Goal: Information Seeking & Learning: Find contact information

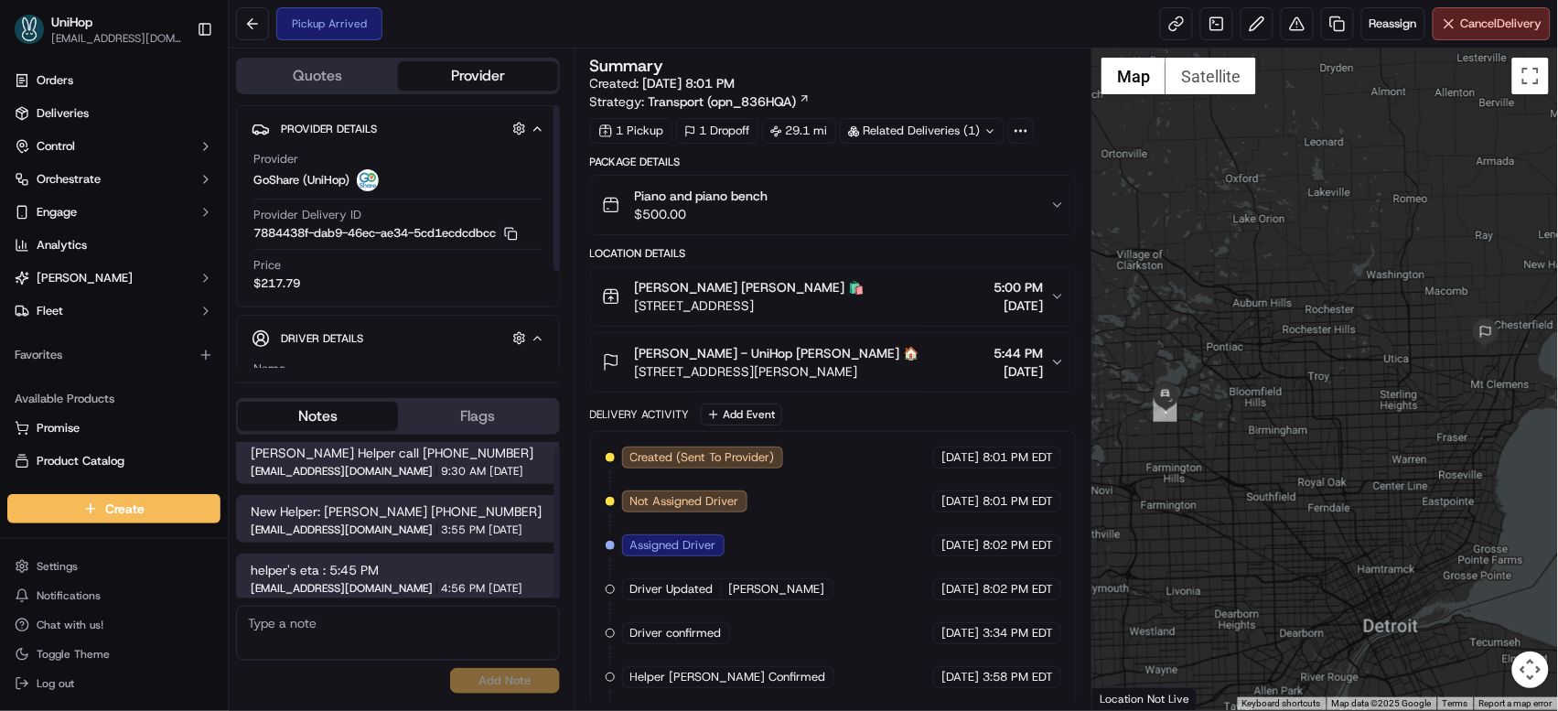
scroll to position [7, 0]
drag, startPoint x: 402, startPoint y: 506, endPoint x: 503, endPoint y: 506, distance: 100.6
click at [503, 506] on span "New Helper: [PERSON_NAME] [PHONE_NUMBER]" at bounding box center [398, 509] width 295 height 18
copy span "[PHONE_NUMBER]"
click at [805, 349] on span "[PERSON_NAME] - UniHop [PERSON_NAME] 🏠" at bounding box center [777, 353] width 284 height 18
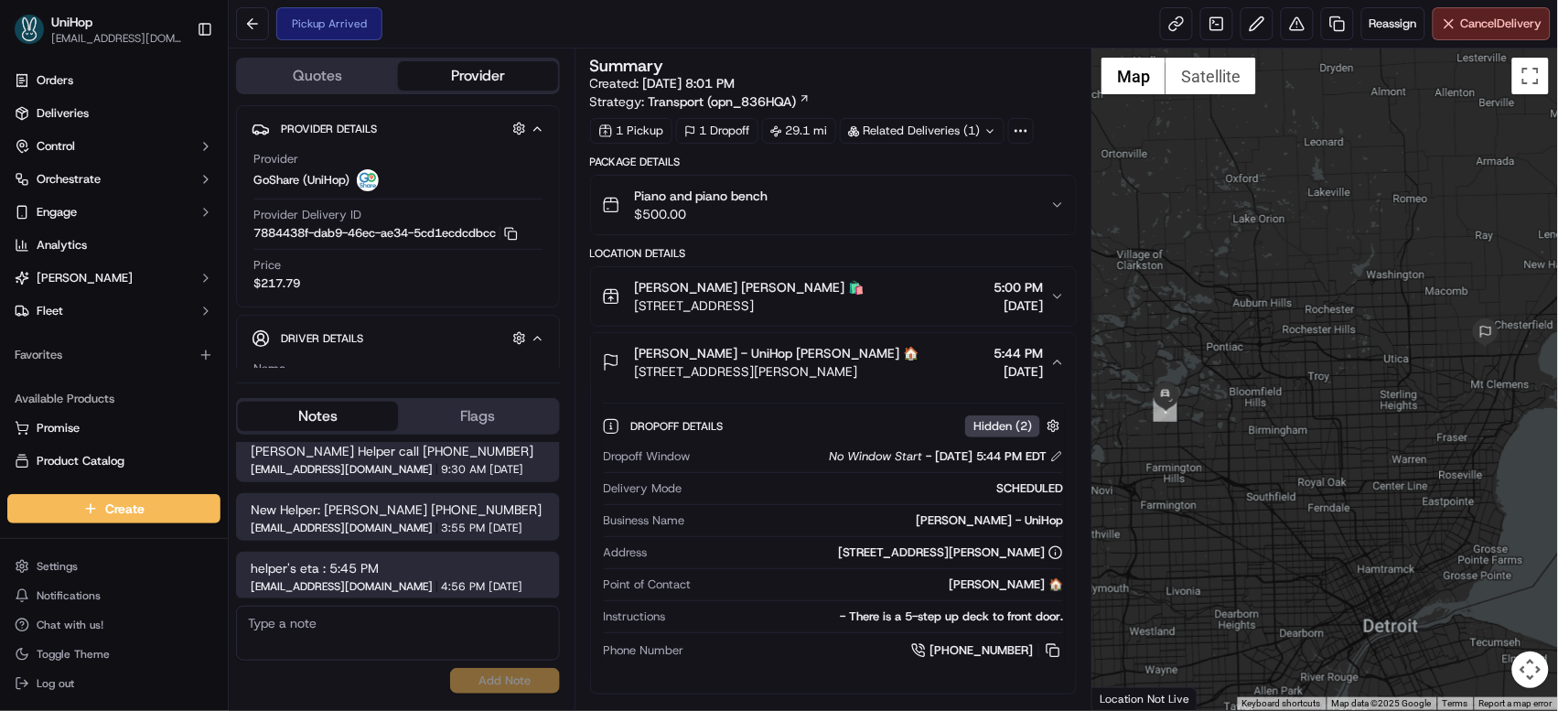
click at [805, 349] on span "Jude Rodriguez - UniHop Jude Rodriguez 🏠" at bounding box center [777, 353] width 284 height 18
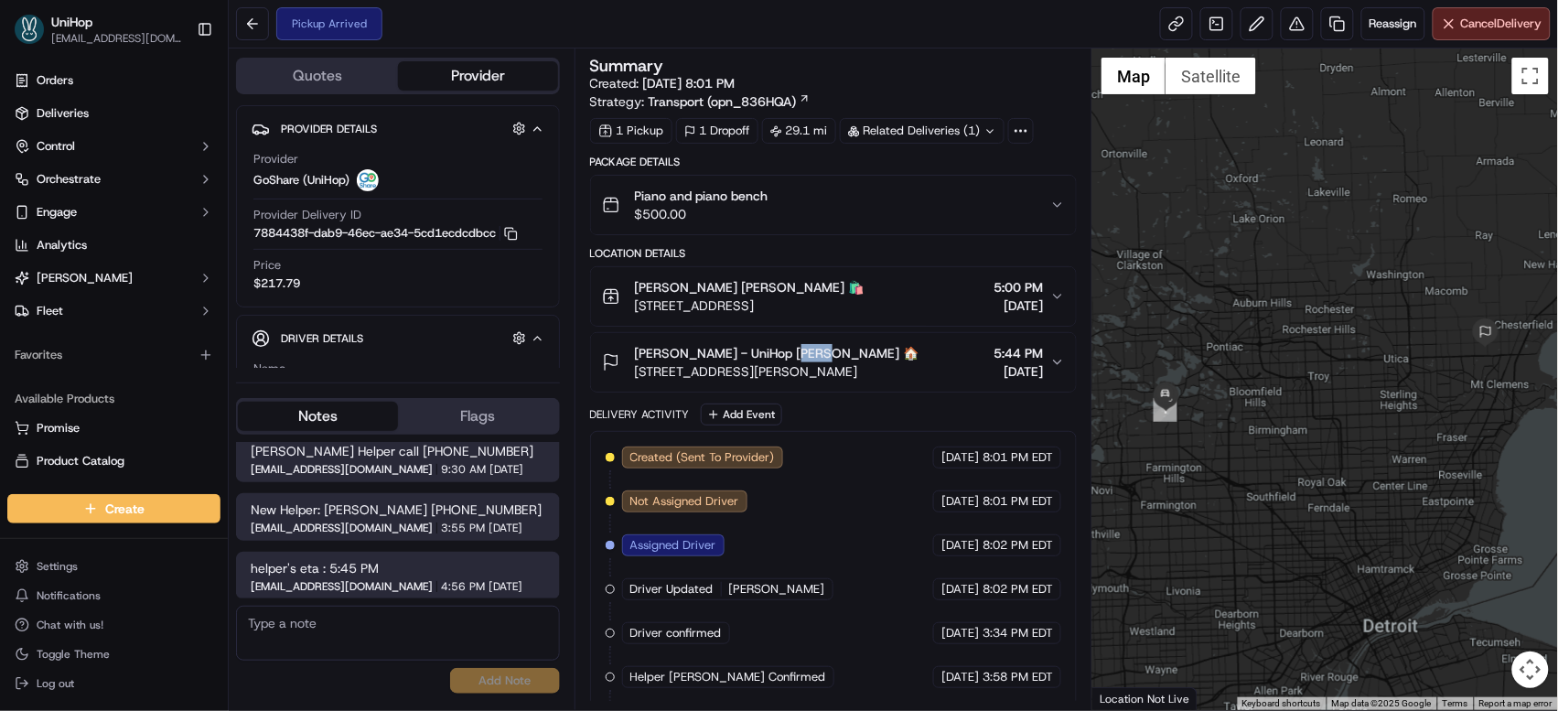
click at [805, 349] on span "Jude Rodriguez - UniHop Jude Rodriguez 🏠" at bounding box center [777, 353] width 284 height 18
click at [857, 344] on button "Jude Rodriguez - UniHop Jude Rodriguez 🏠 21595 Dupont Dr, Macomb, MI 48044, USA…" at bounding box center [834, 362] width 486 height 59
click at [931, 347] on div "Jude Rodriguez - UniHop Jude Rodriguez 🏠 21595 Dupont Dr, Macomb, MI 48044, USA…" at bounding box center [826, 362] width 449 height 37
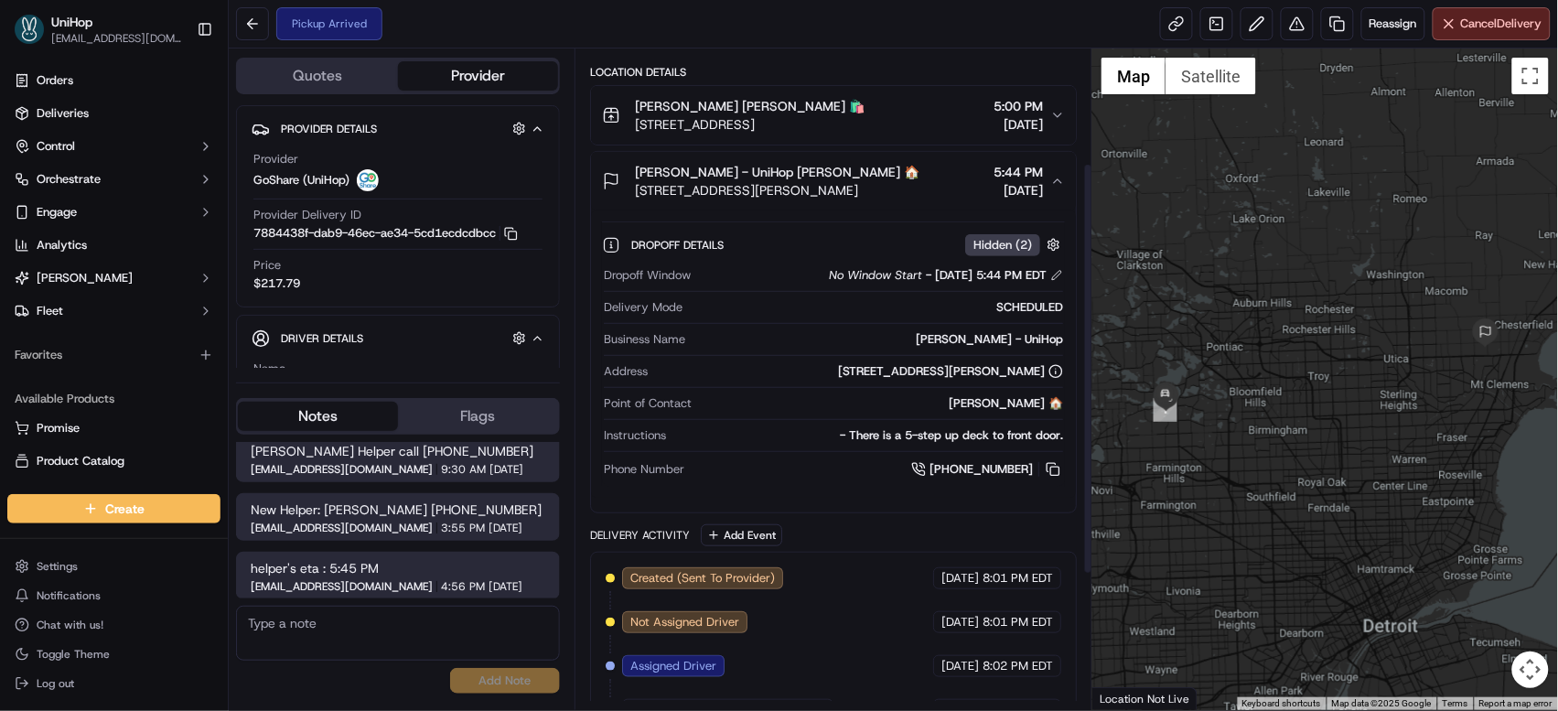
scroll to position [183, 0]
drag, startPoint x: 798, startPoint y: 372, endPoint x: 1044, endPoint y: 375, distance: 245.1
click at [1044, 375] on div "21595 Dupont Dr, Macomb, MI 48044, USA" at bounding box center [859, 369] width 409 height 16
copy div "21595 Dupont Dr, Macomb, MI 48044, USA"
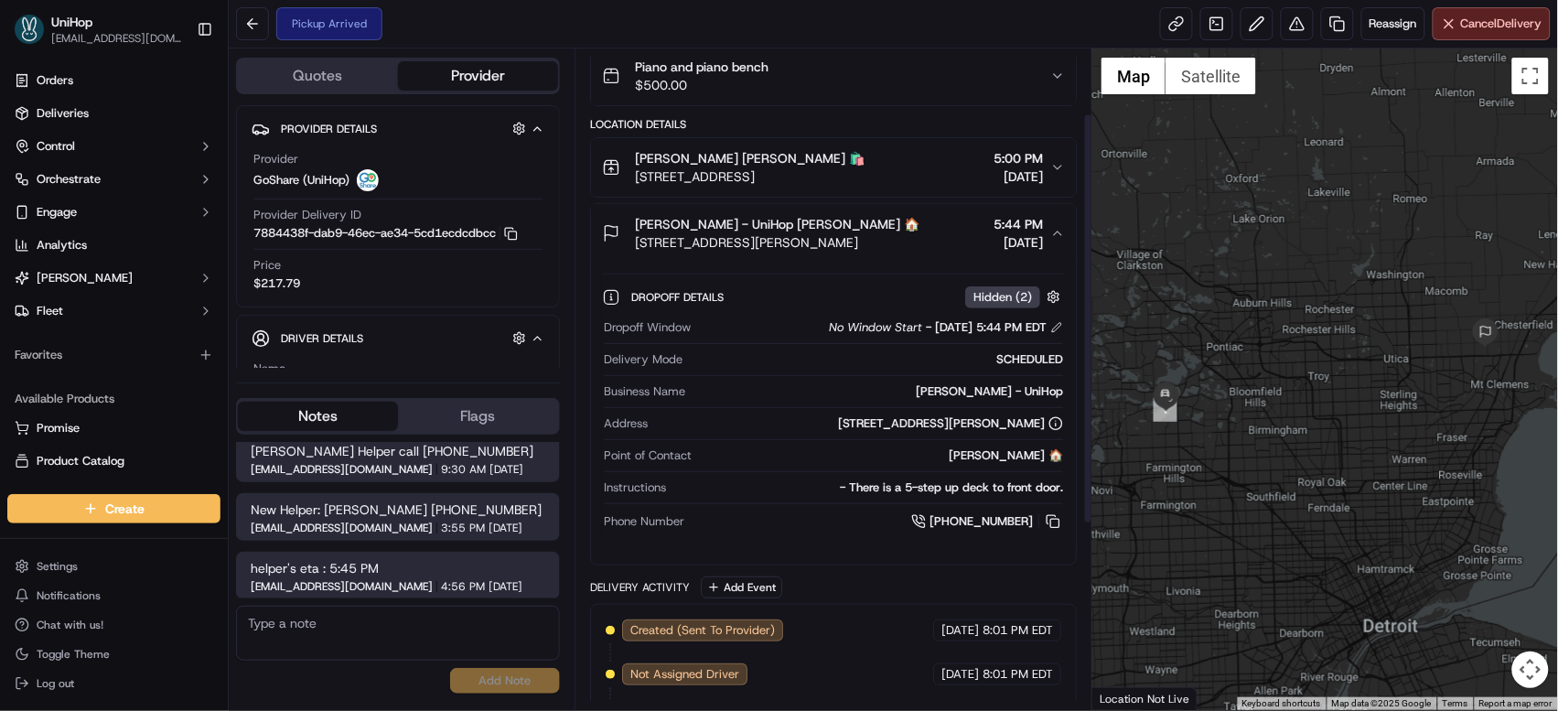
scroll to position [0, 0]
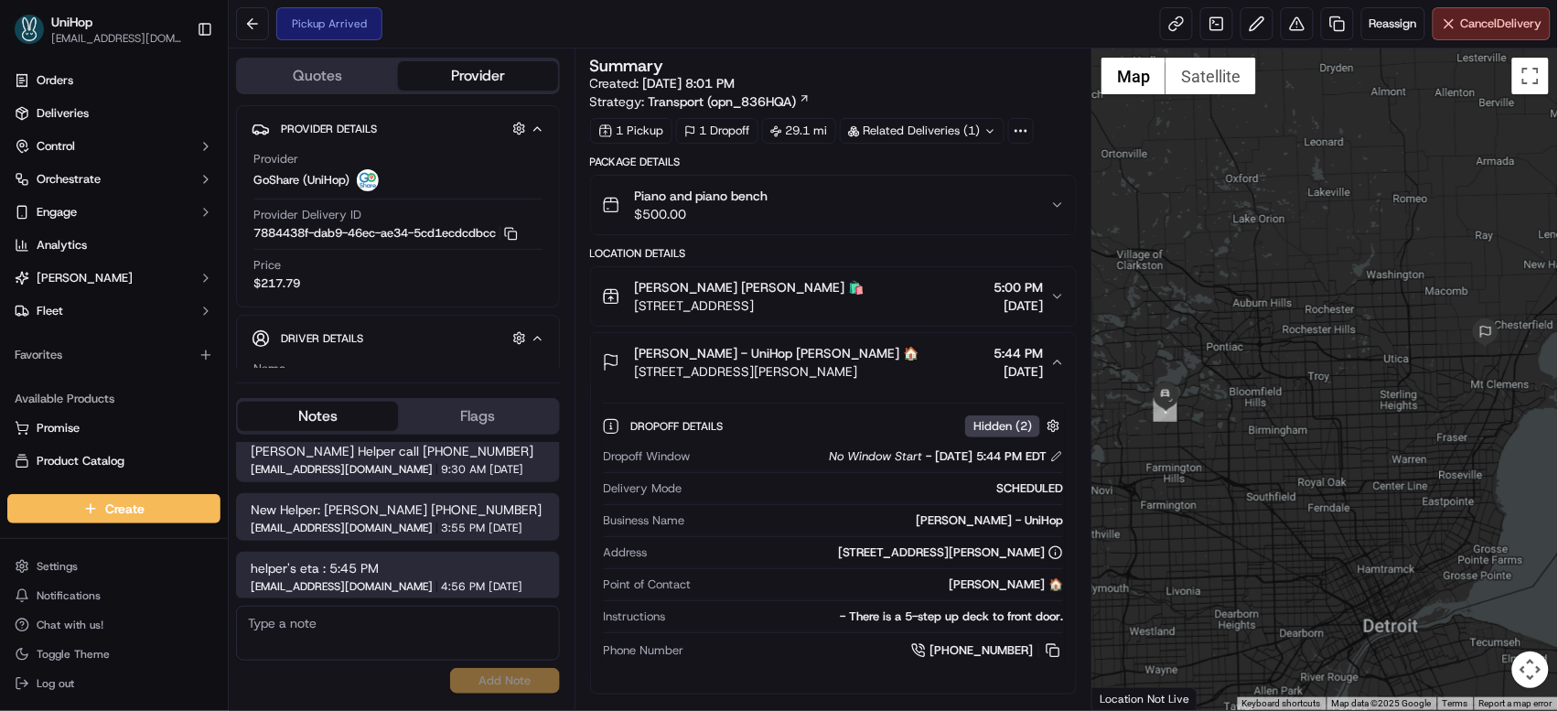
click at [864, 299] on span "4826 Cliffside Dr, West Bloomfield Township, MI 48323, USA" at bounding box center [750, 305] width 230 height 18
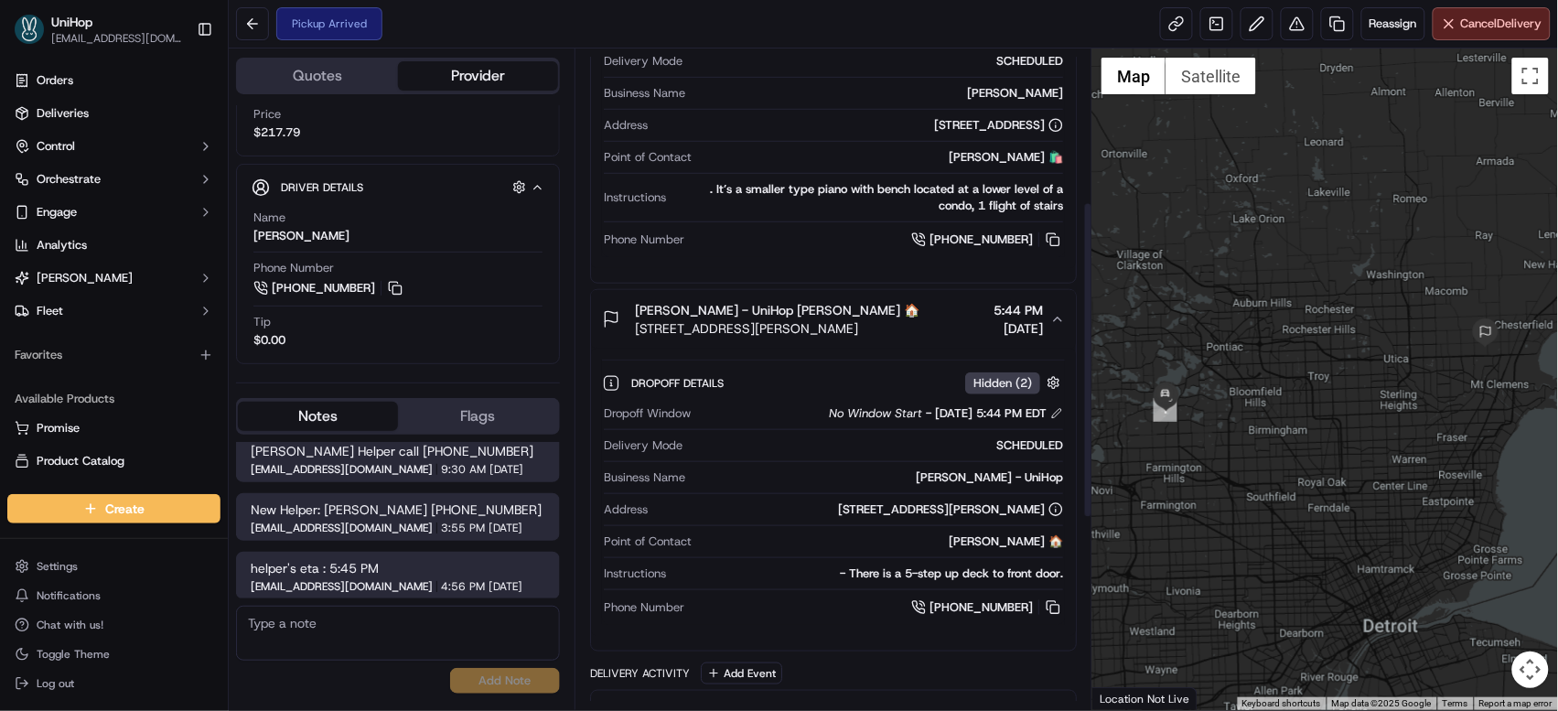
scroll to position [317, 0]
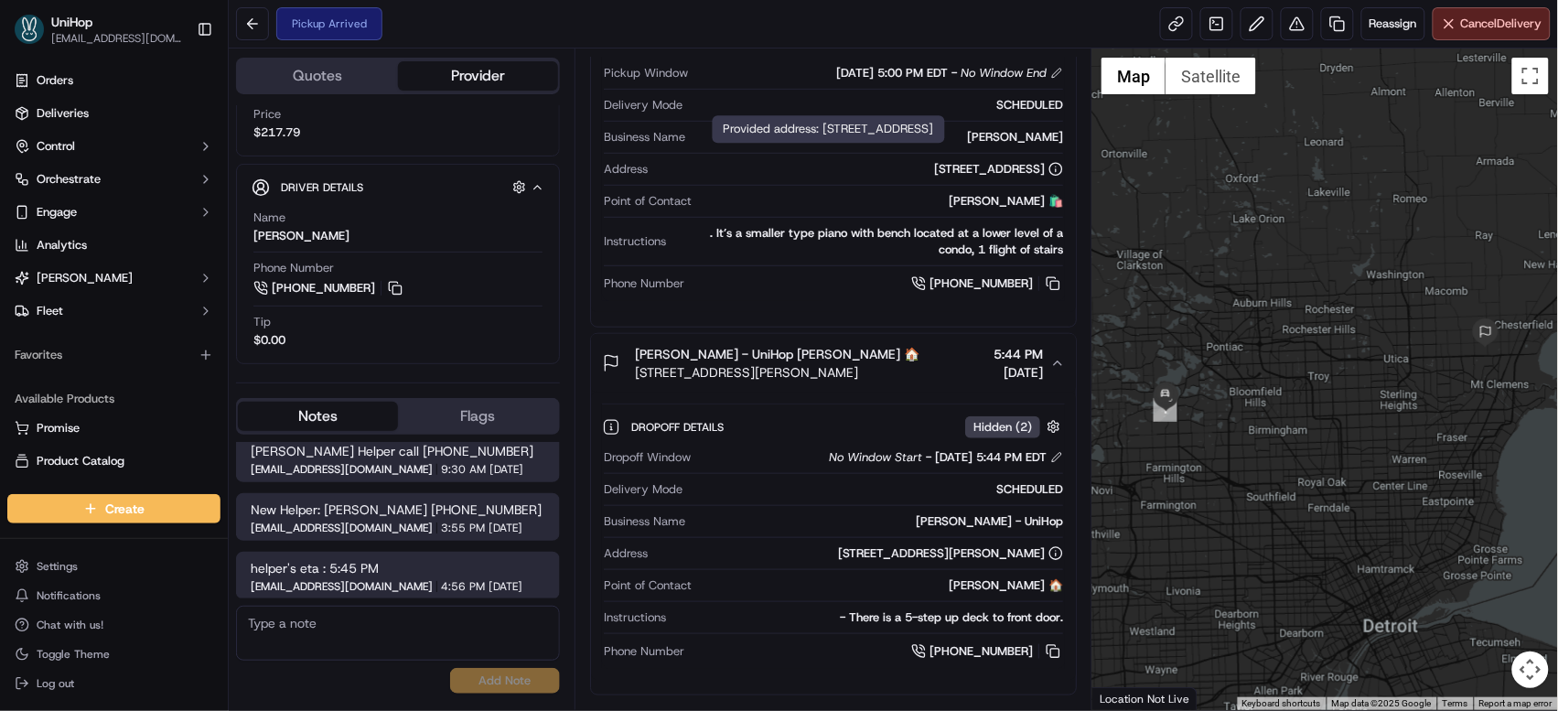
drag, startPoint x: 709, startPoint y: 172, endPoint x: 1044, endPoint y: 171, distance: 334.7
click at [1044, 171] on div "4826 Cliffside Dr, West Bloomfield Township, MI 48323, USA" at bounding box center [859, 169] width 409 height 16
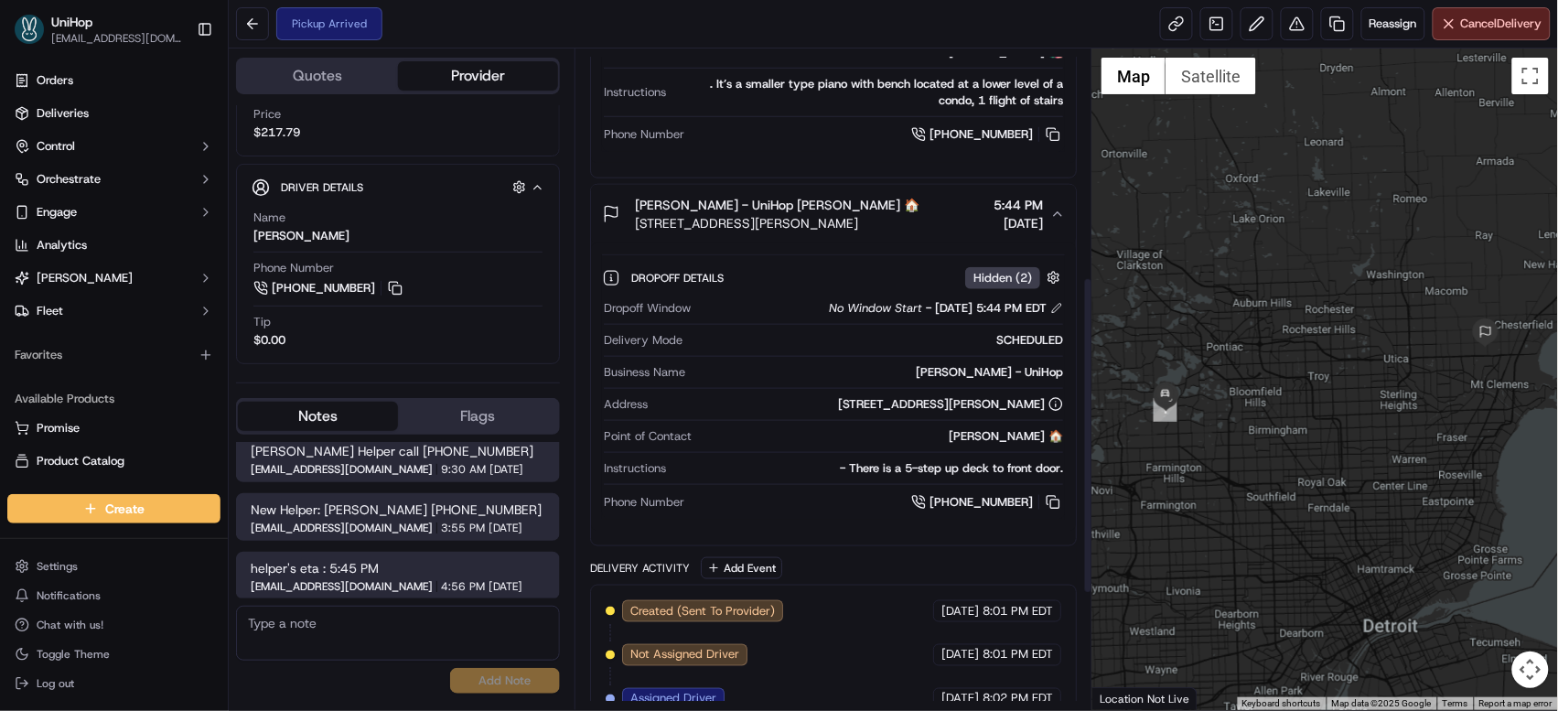
scroll to position [465, 0]
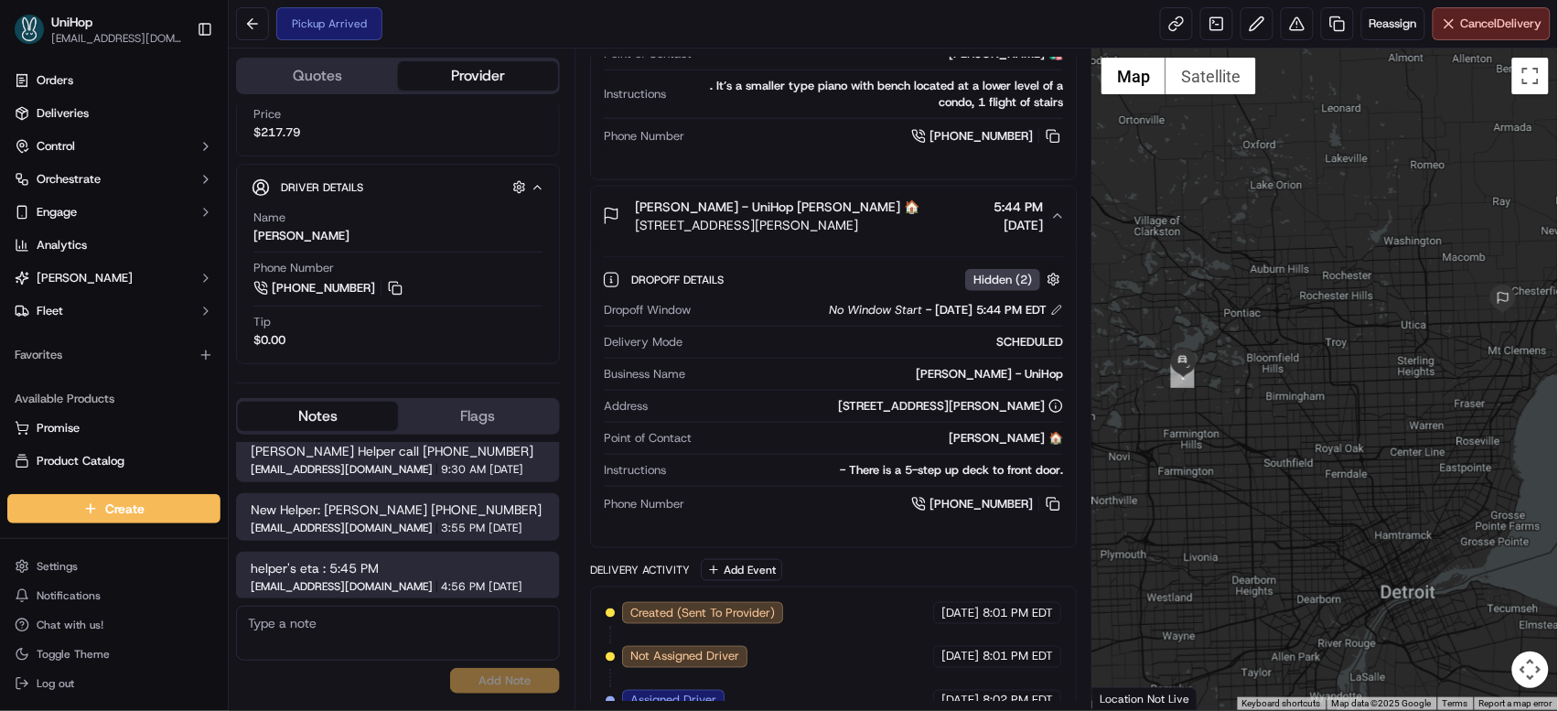
drag, startPoint x: 1186, startPoint y: 355, endPoint x: 1205, endPoint y: 317, distance: 41.7
click at [1205, 317] on div at bounding box center [1325, 378] width 466 height 661
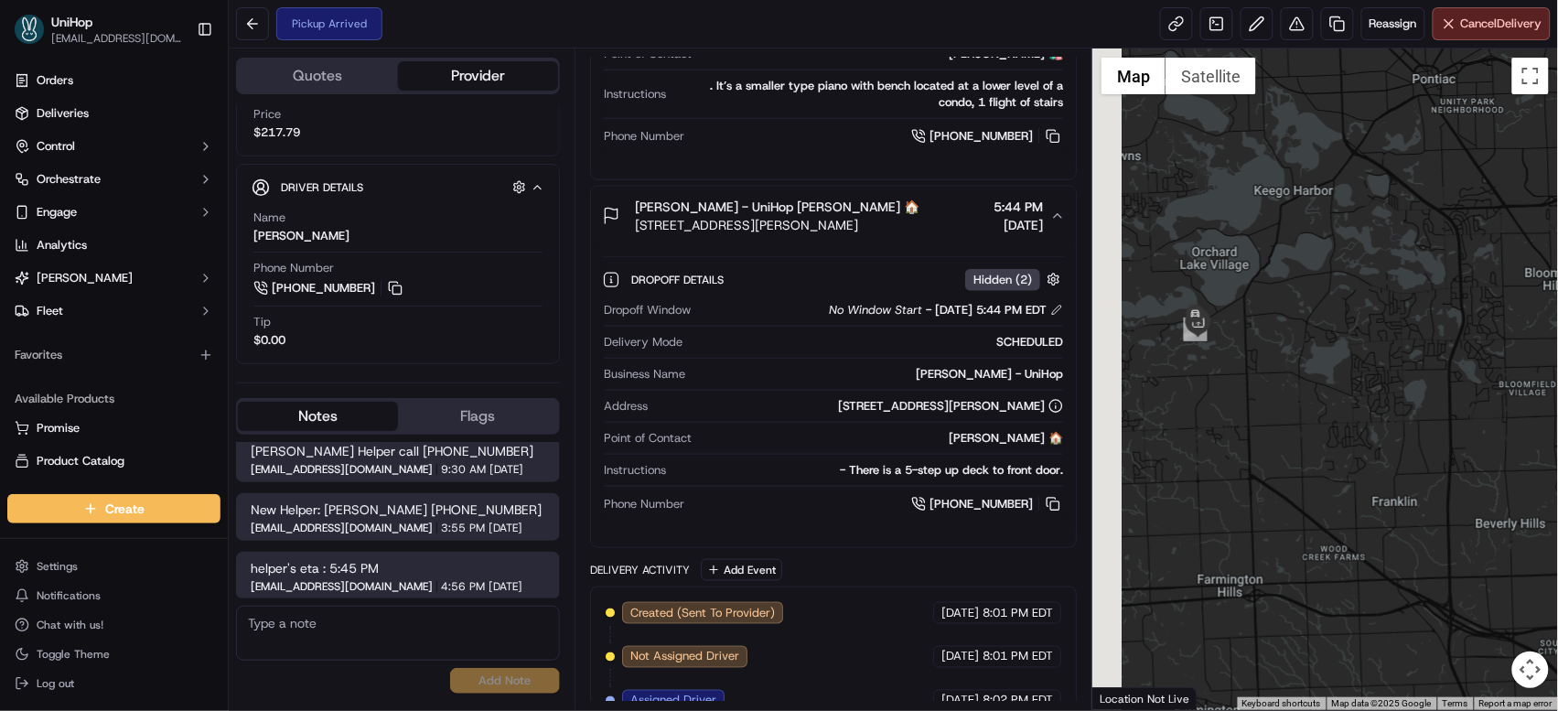
drag, startPoint x: 1182, startPoint y: 388, endPoint x: 1273, endPoint y: 354, distance: 97.5
click at [1273, 354] on div at bounding box center [1325, 378] width 466 height 661
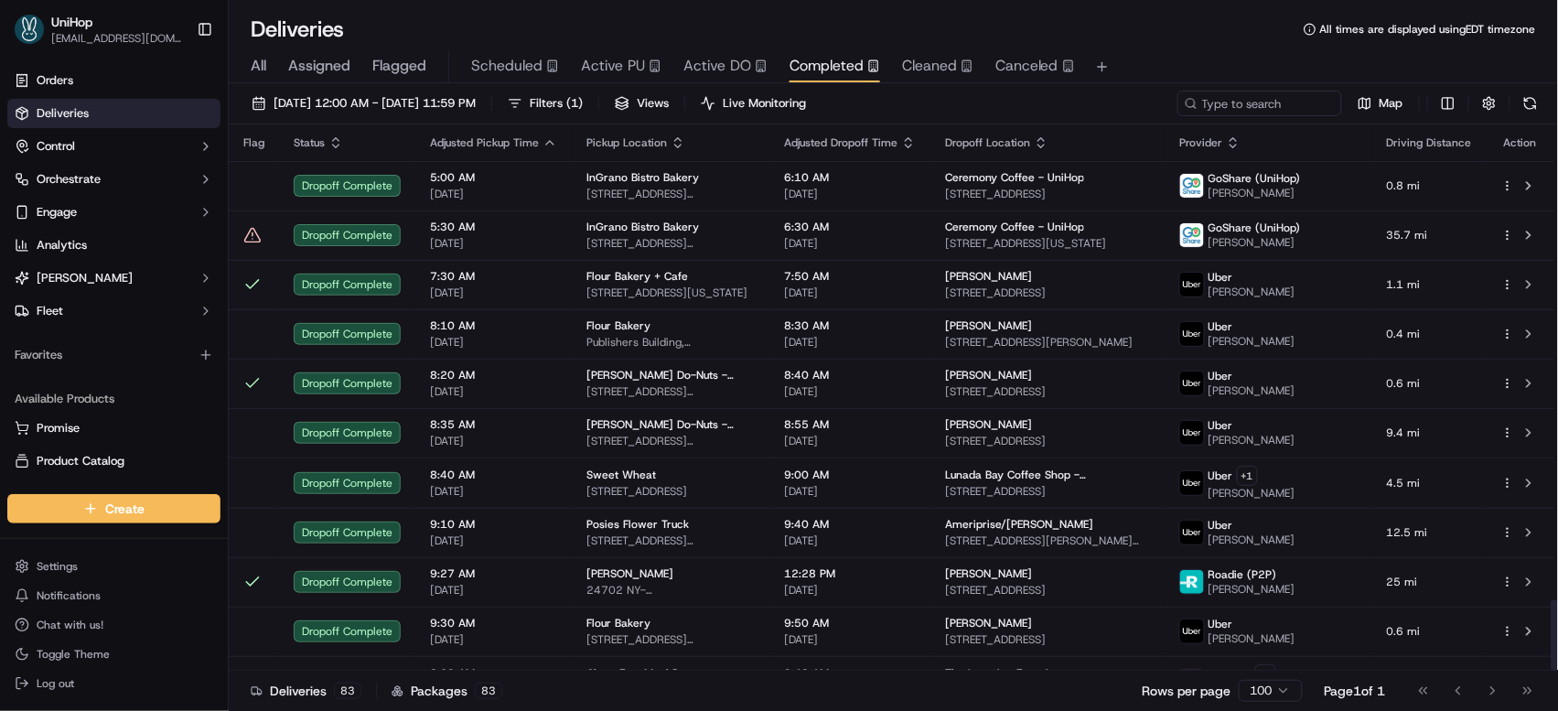
scroll to position [3626, 0]
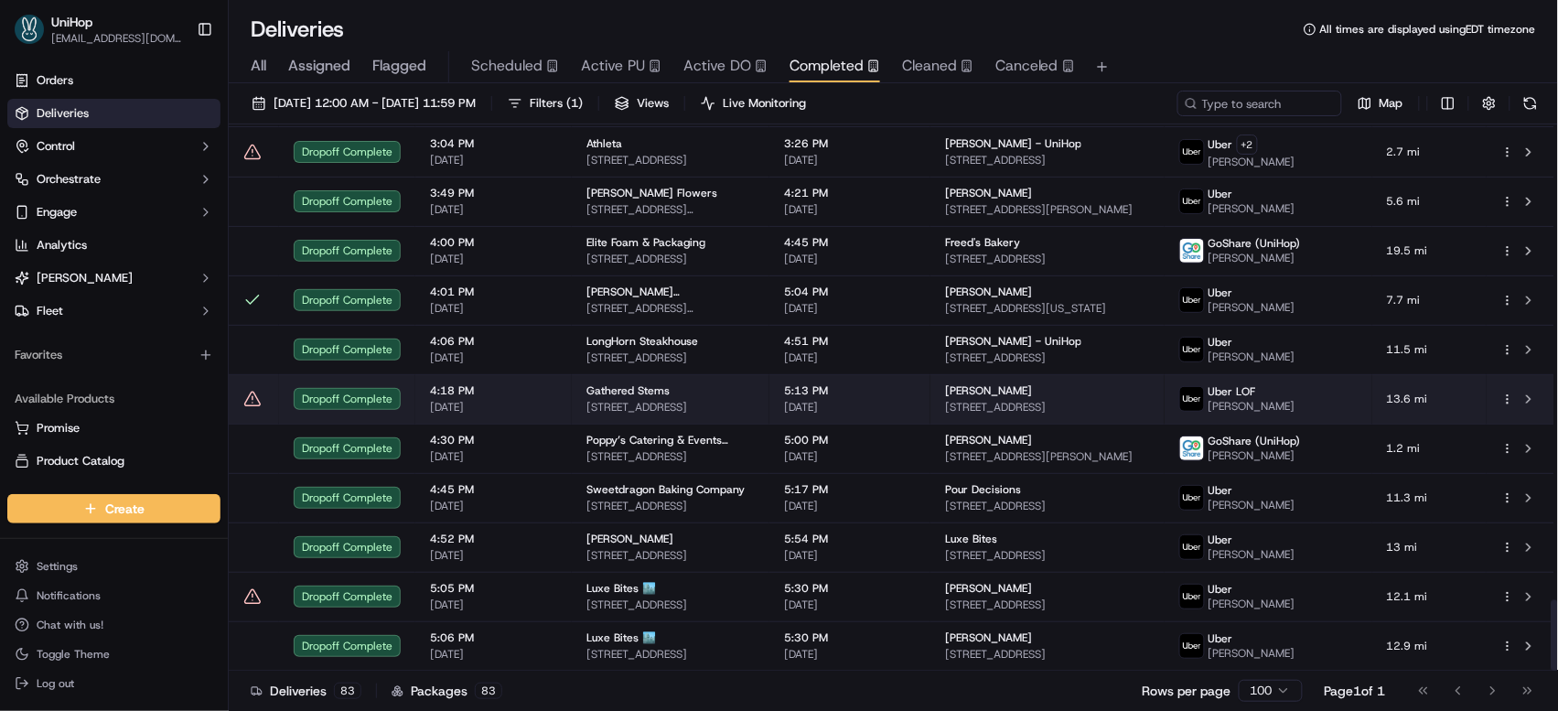
click at [507, 406] on span "[DATE]" at bounding box center [493, 407] width 127 height 15
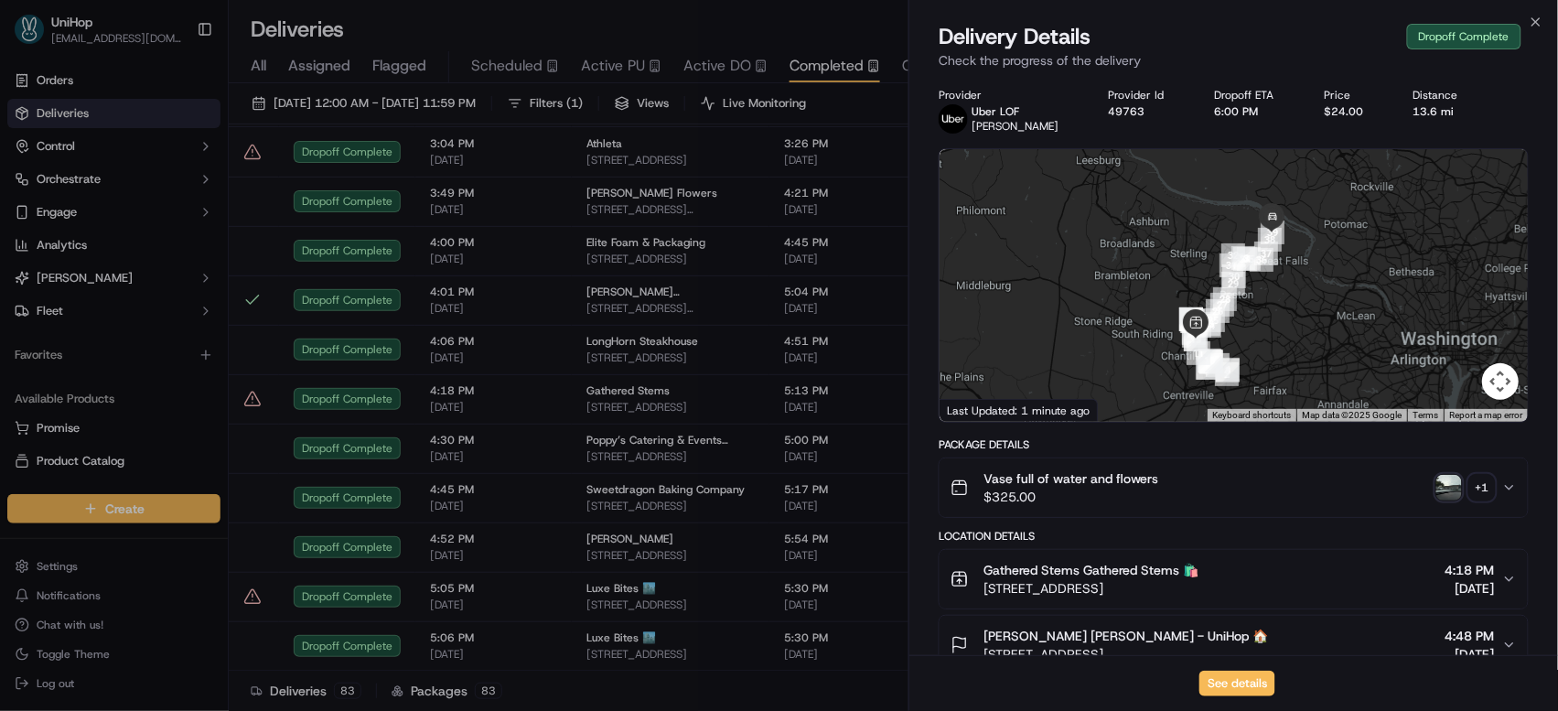
scroll to position [289, 0]
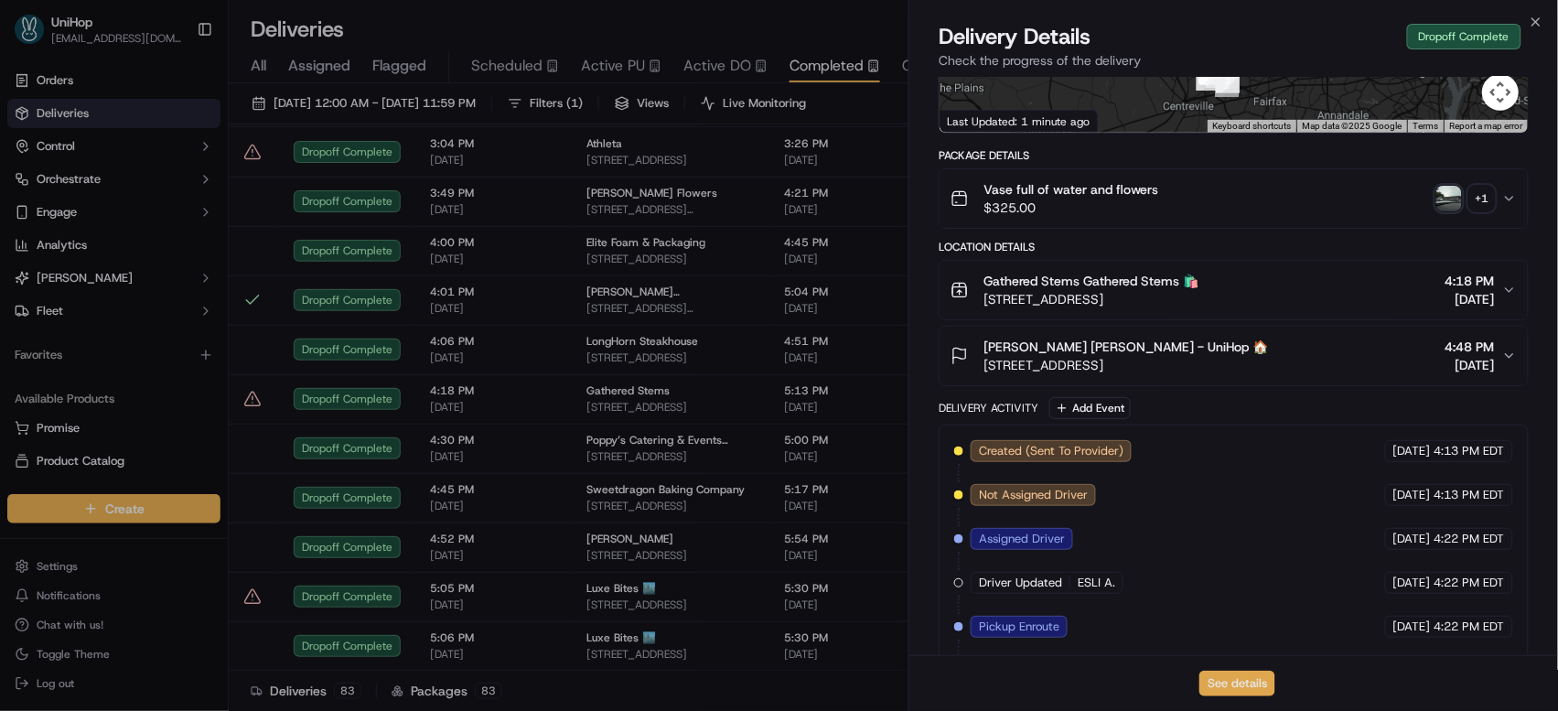
click at [1212, 676] on button "See details" at bounding box center [1237, 683] width 76 height 26
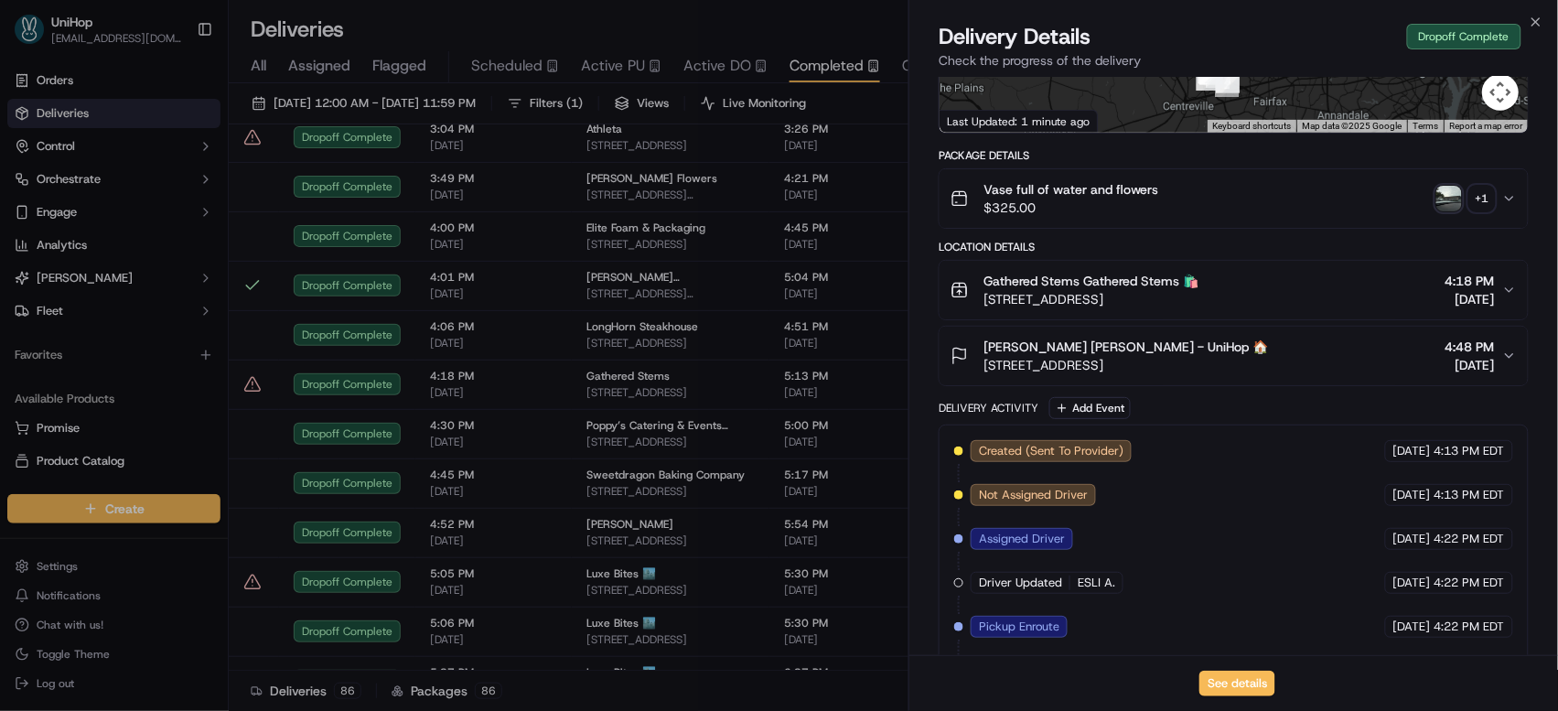
click at [616, 68] on span "Active PU" at bounding box center [613, 66] width 64 height 22
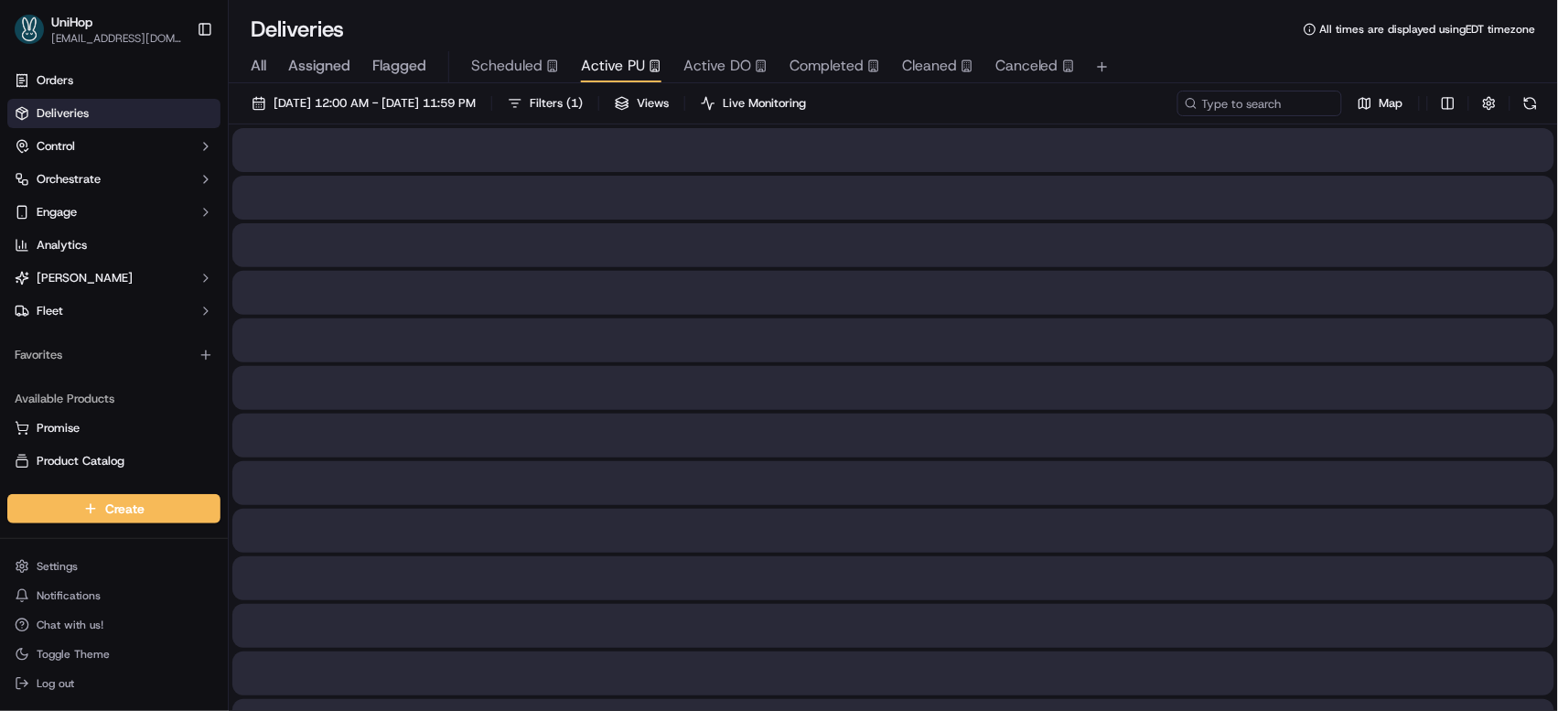
click at [608, 64] on span "Active PU" at bounding box center [613, 66] width 64 height 22
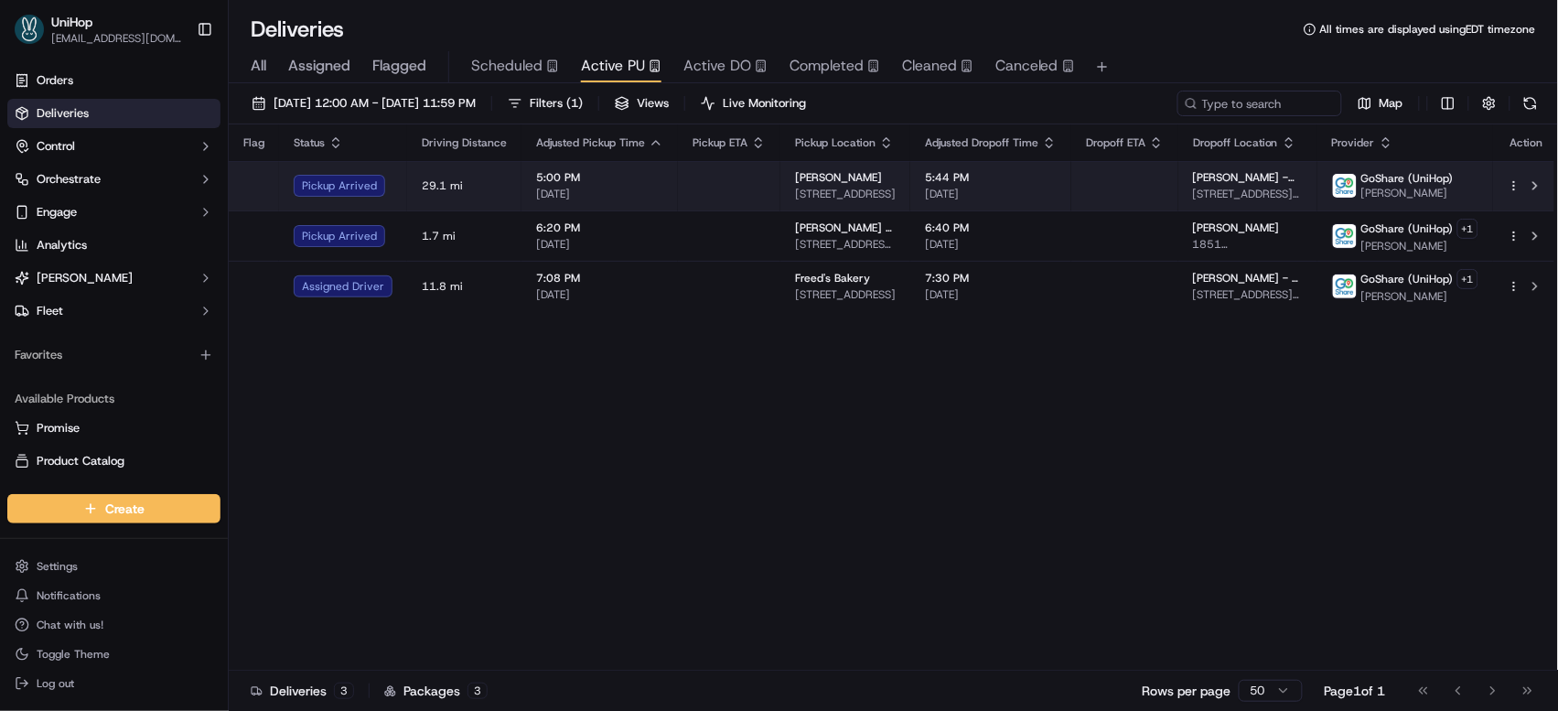
click at [627, 209] on td "5:00 PM Sep 15 2025" at bounding box center [599, 185] width 156 height 49
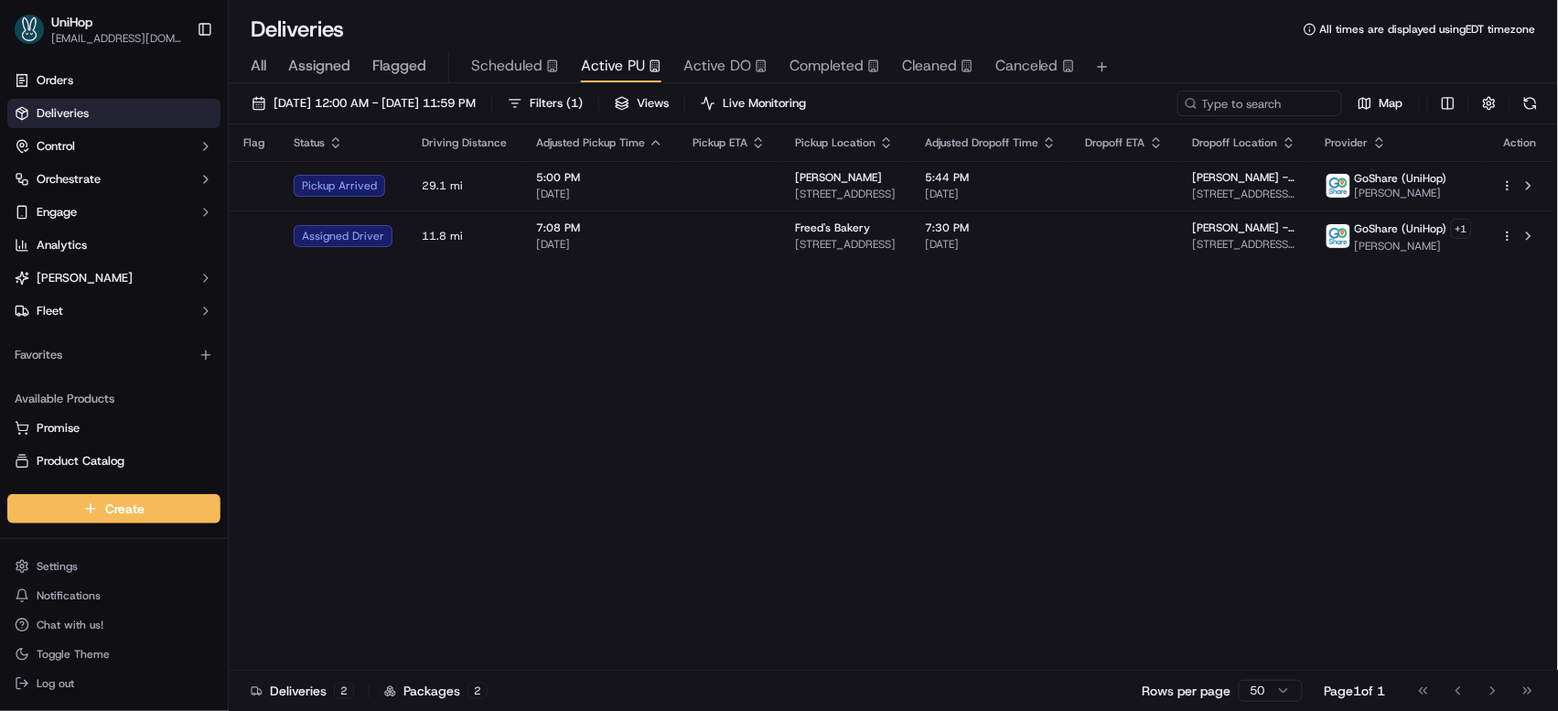
click at [948, 462] on div "Flag Status Driving Distance Adjusted Pickup Time Pickup ETA Pickup Location Ad…" at bounding box center [891, 397] width 1325 height 546
click at [925, 452] on div "Flag Status Driving Distance Adjusted Pickup Time Pickup ETA Pickup Location Ad…" at bounding box center [891, 397] width 1325 height 546
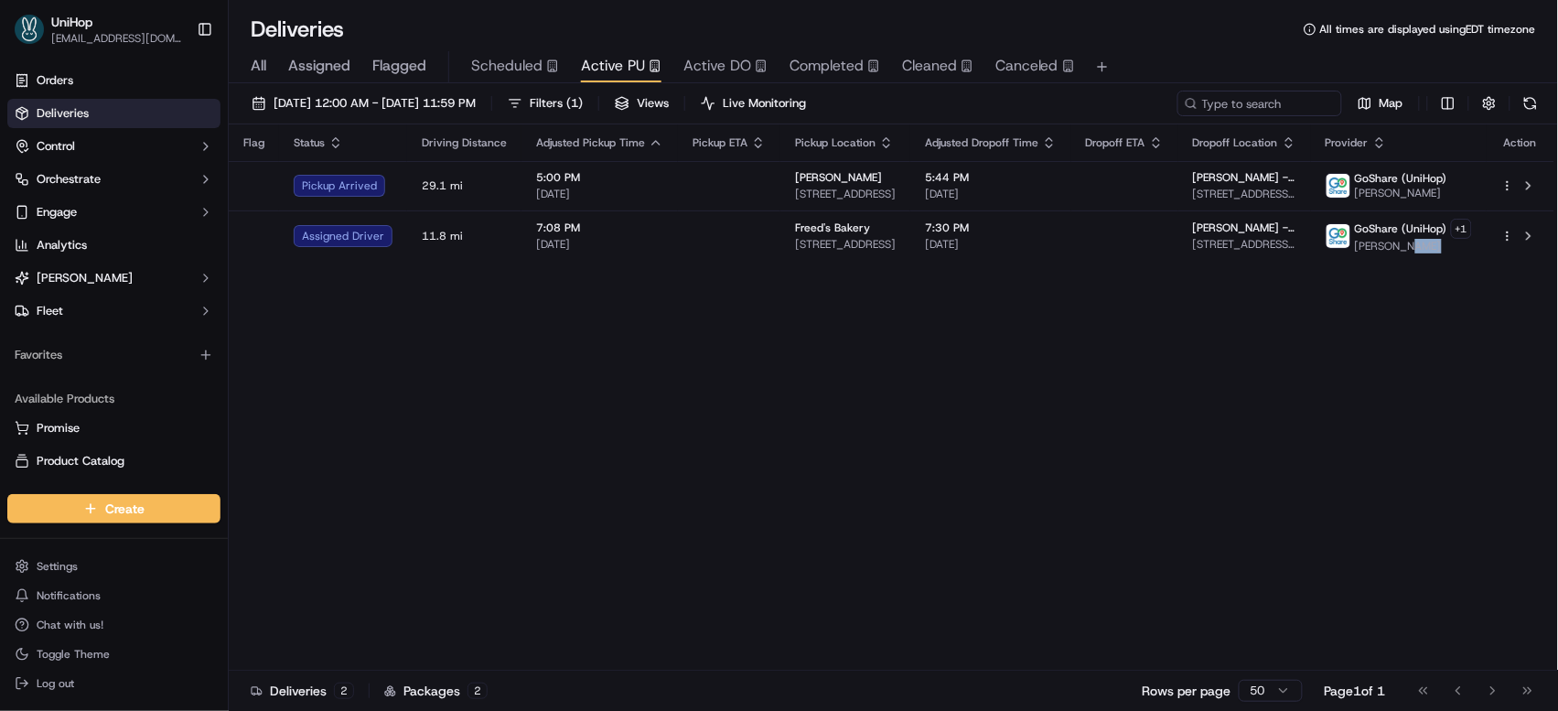
click at [925, 452] on div "Flag Status Driving Distance Adjusted Pickup Time Pickup ETA Pickup Location Ad…" at bounding box center [891, 397] width 1325 height 546
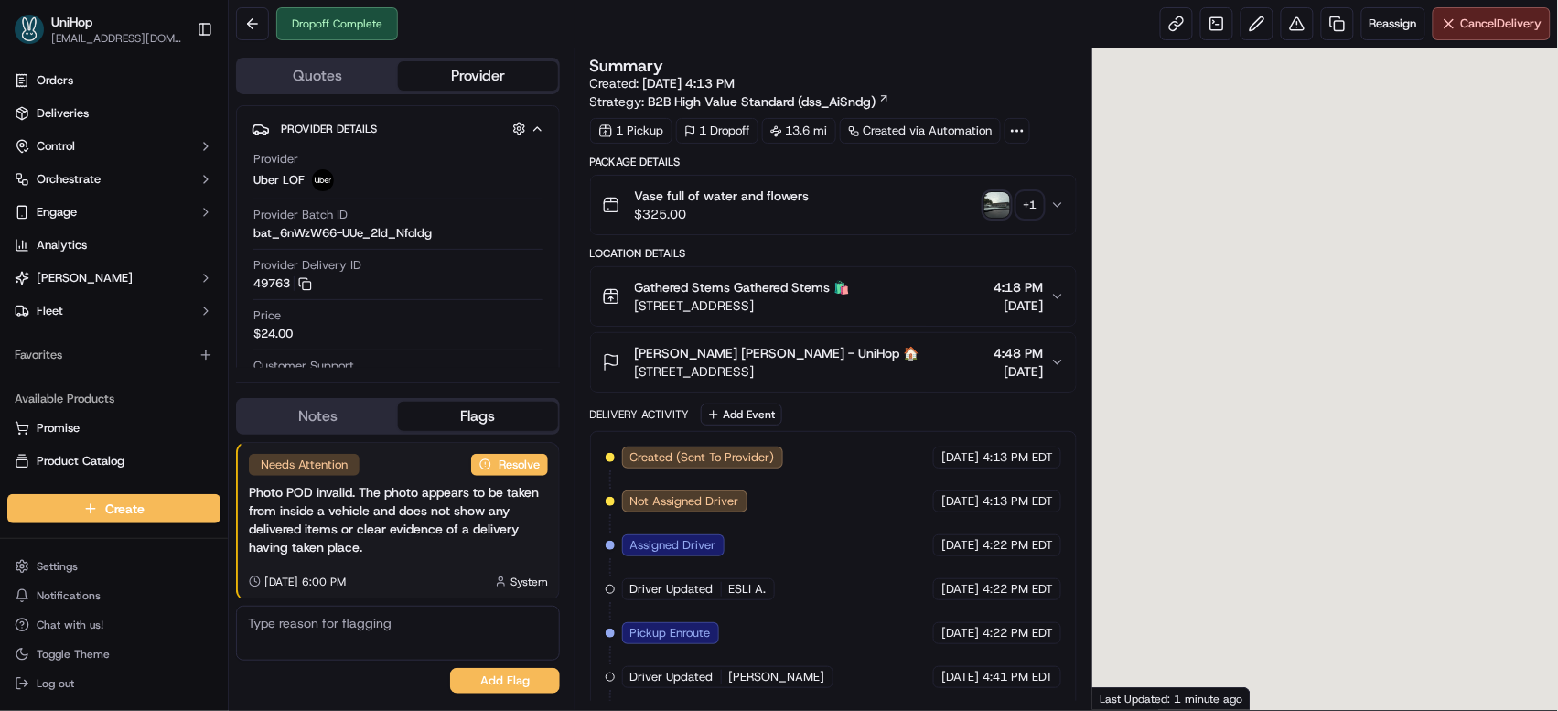
scroll to position [252, 0]
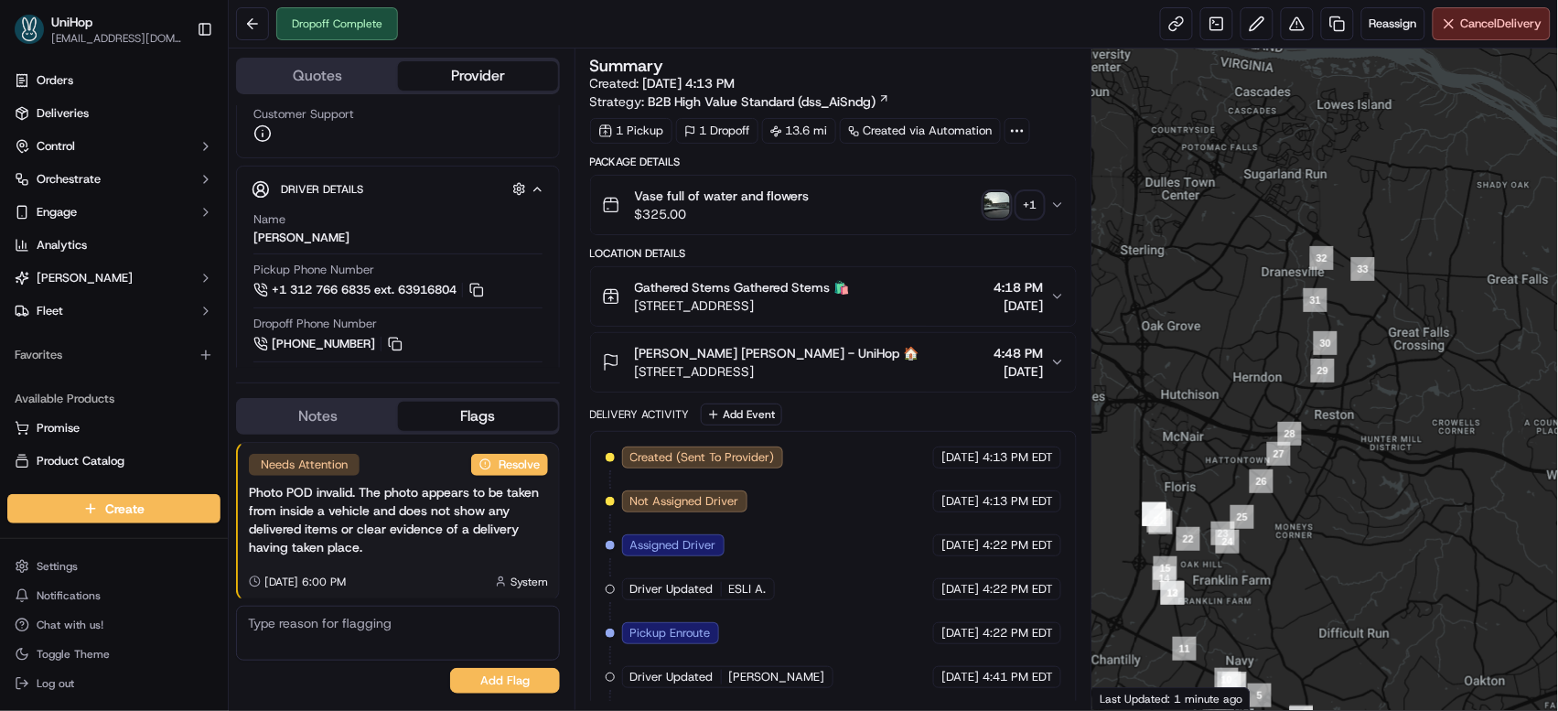
click at [993, 299] on span "[DATE]" at bounding box center [1017, 305] width 49 height 18
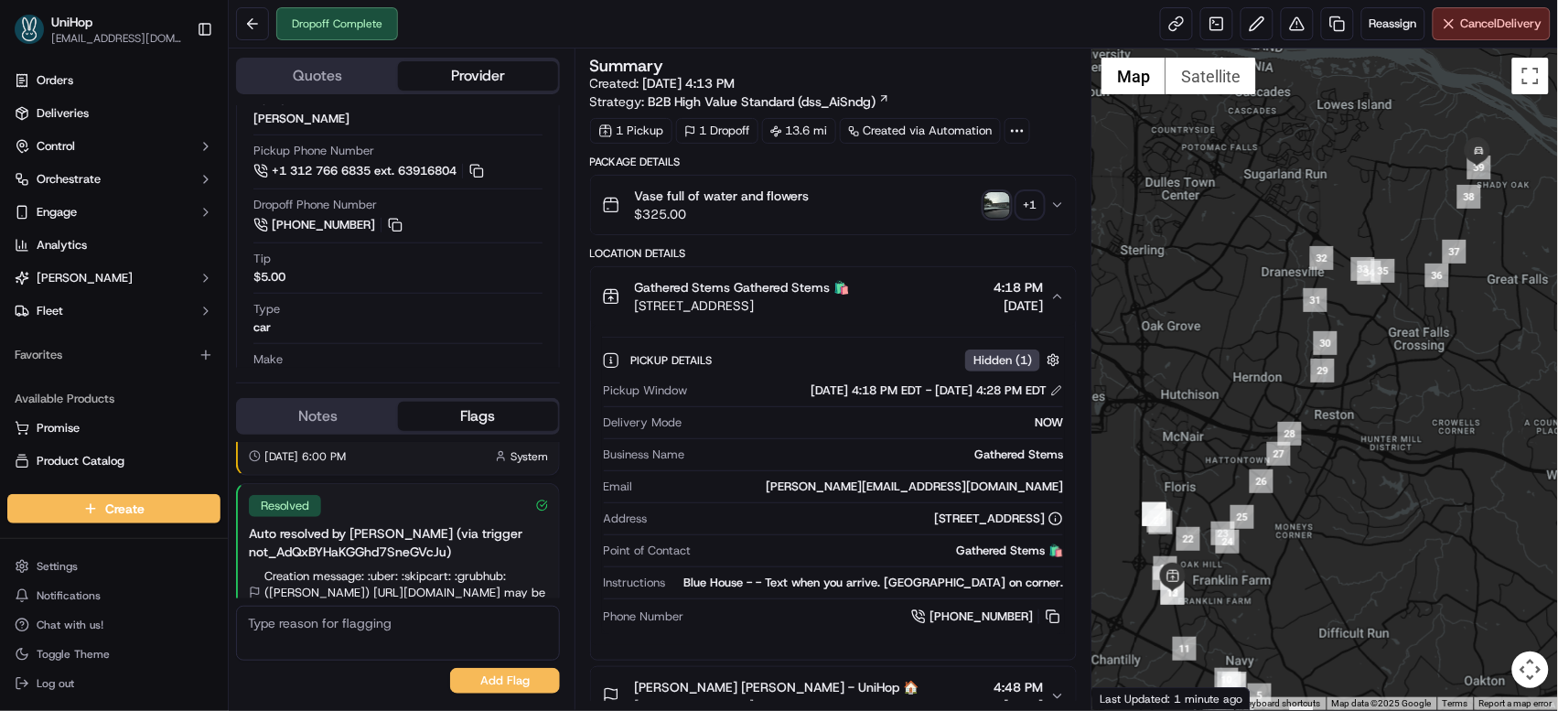
click at [993, 299] on span "[DATE]" at bounding box center [1017, 305] width 49 height 18
click at [1024, 201] on div "+ 1" at bounding box center [1030, 205] width 26 height 26
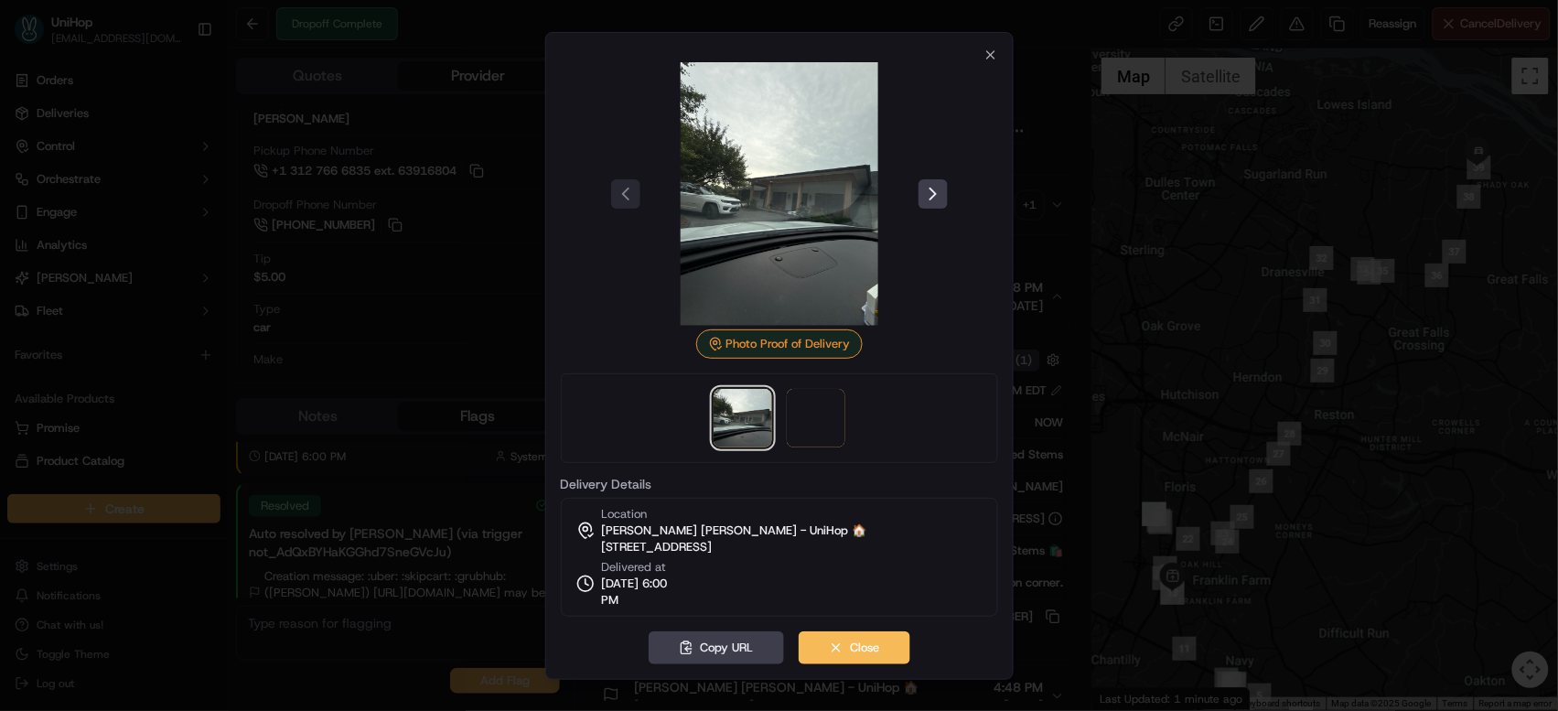
click at [813, 421] on div at bounding box center [779, 355] width 1558 height 711
click at [812, 424] on img at bounding box center [816, 418] width 59 height 59
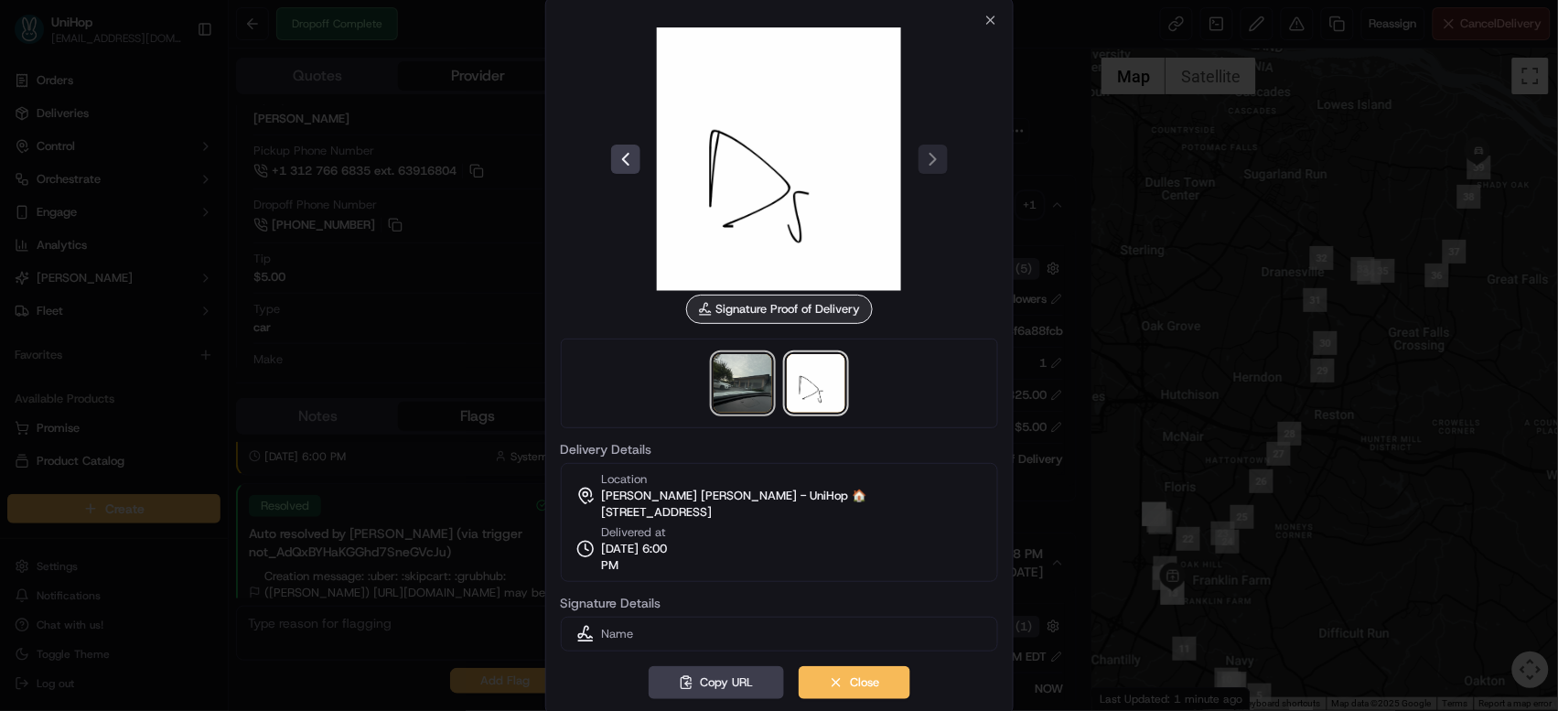
click at [727, 355] on img at bounding box center [742, 383] width 59 height 59
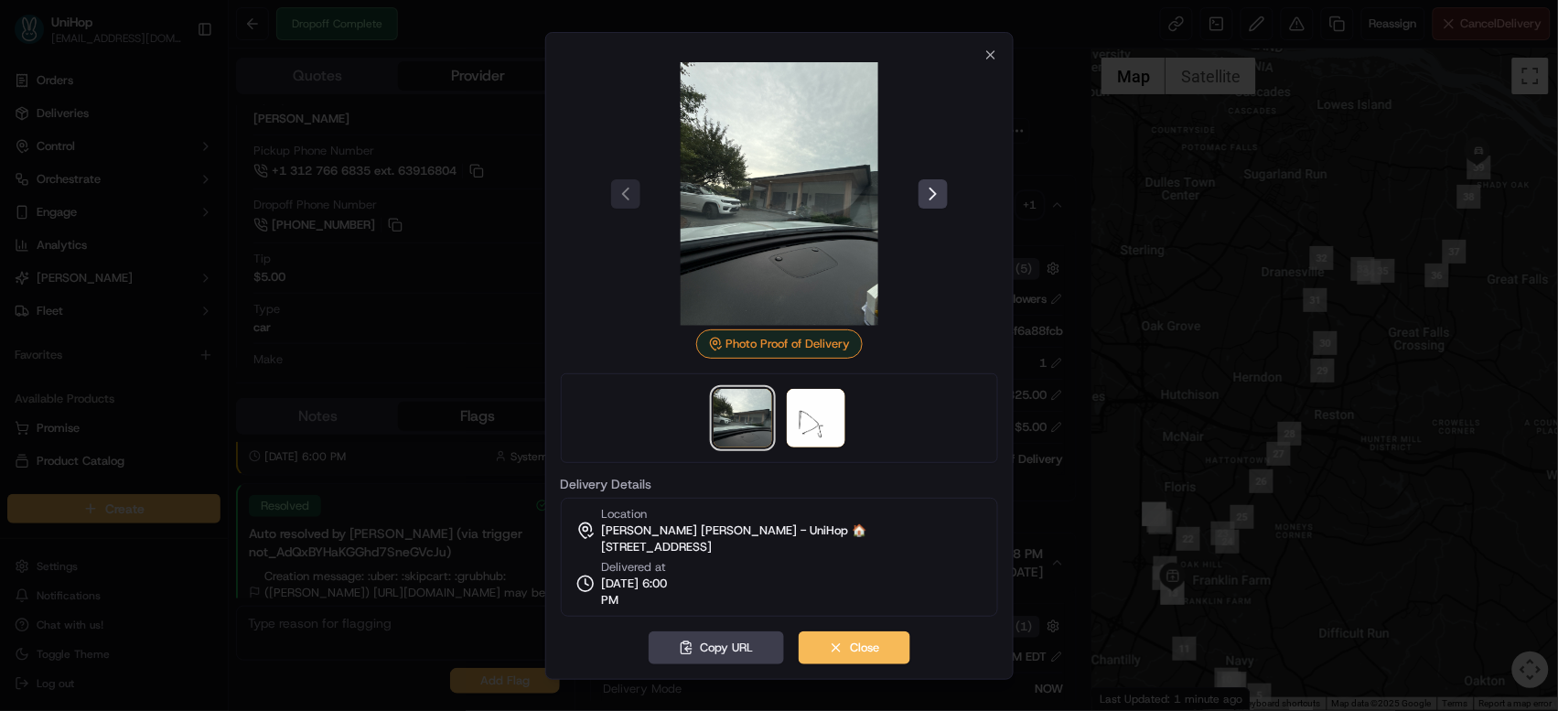
click at [998, 51] on div "Photo Proof of Delivery Delivery Details Location Anne Armenti Anne Armenti - U…" at bounding box center [779, 356] width 468 height 648
click at [992, 56] on icon "button" at bounding box center [990, 54] width 7 height 7
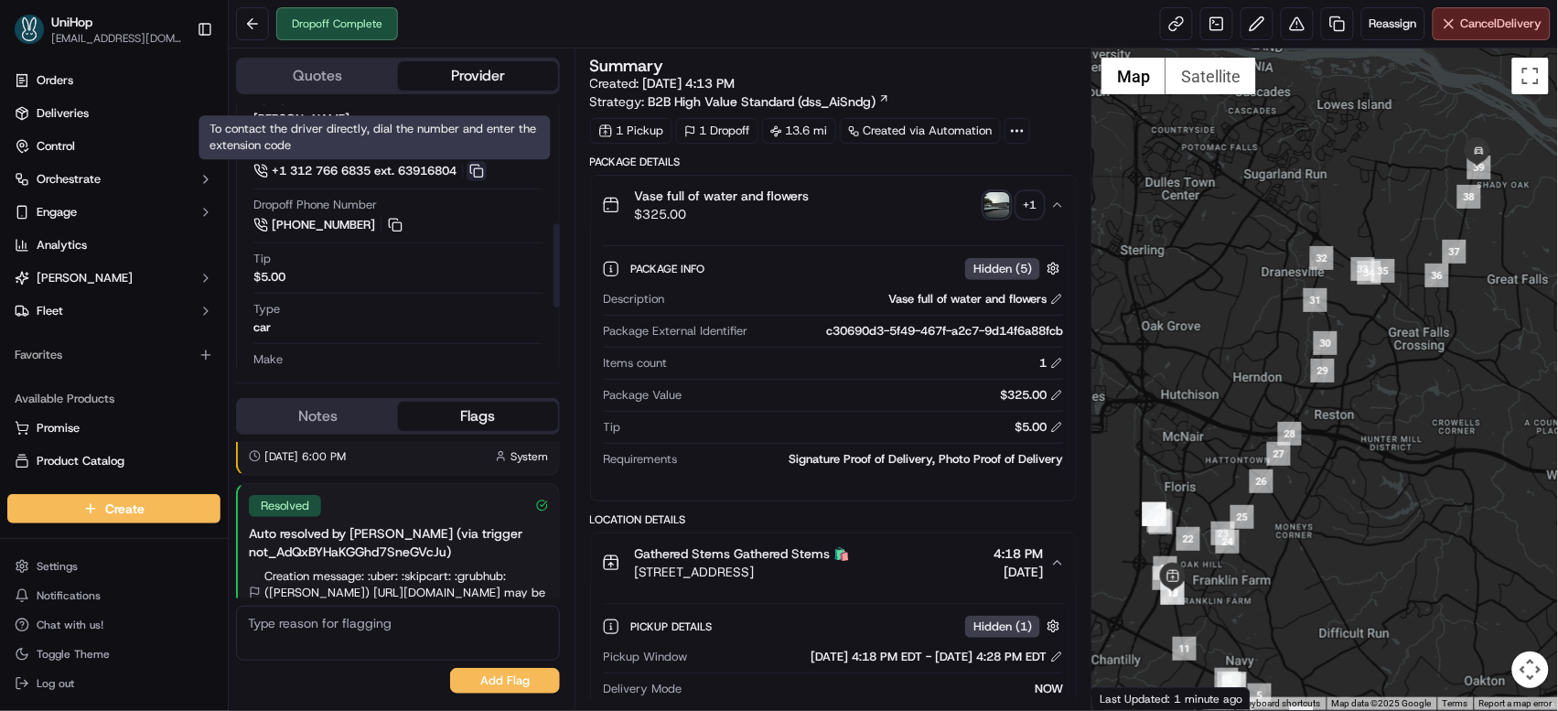
click at [487, 173] on button at bounding box center [476, 171] width 20 height 20
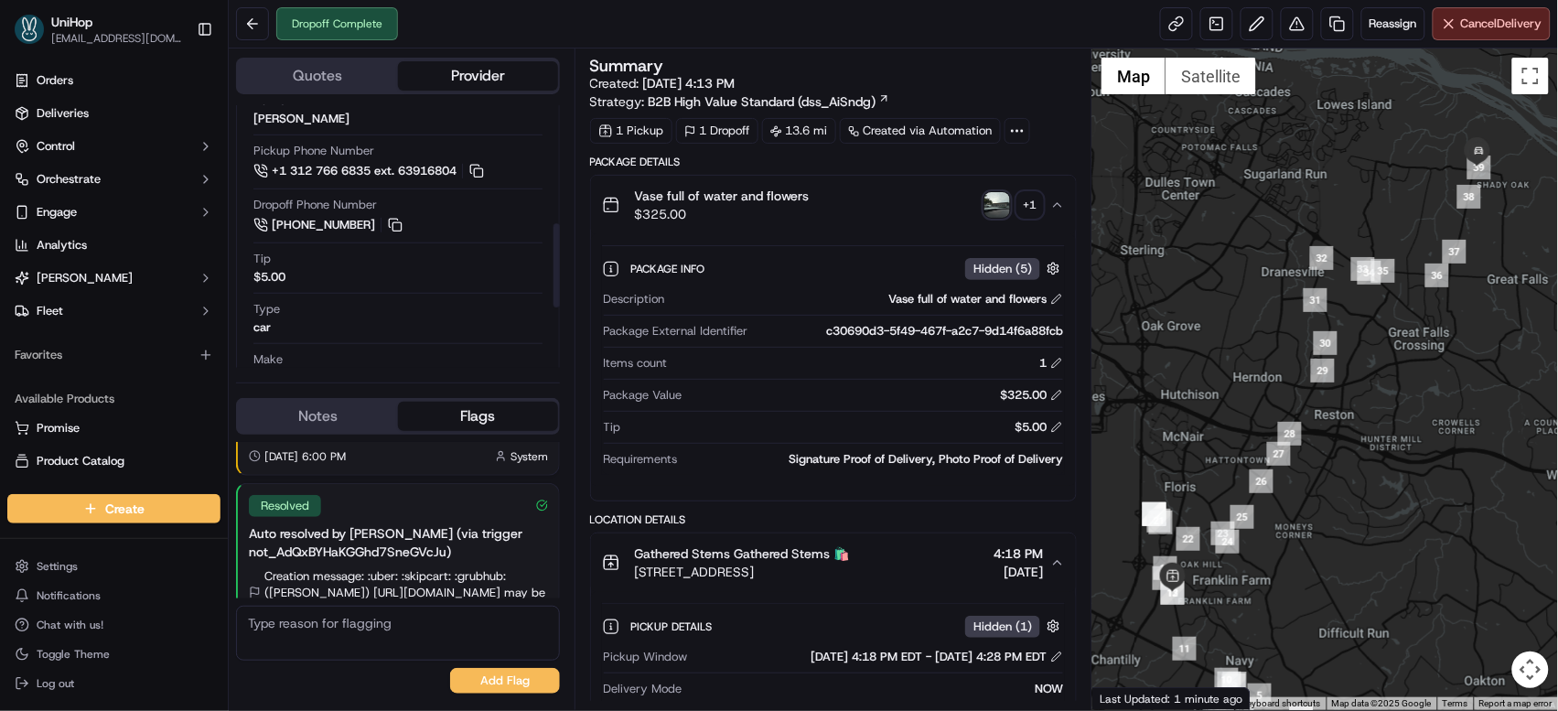
click at [327, 413] on button "Notes" at bounding box center [318, 416] width 160 height 29
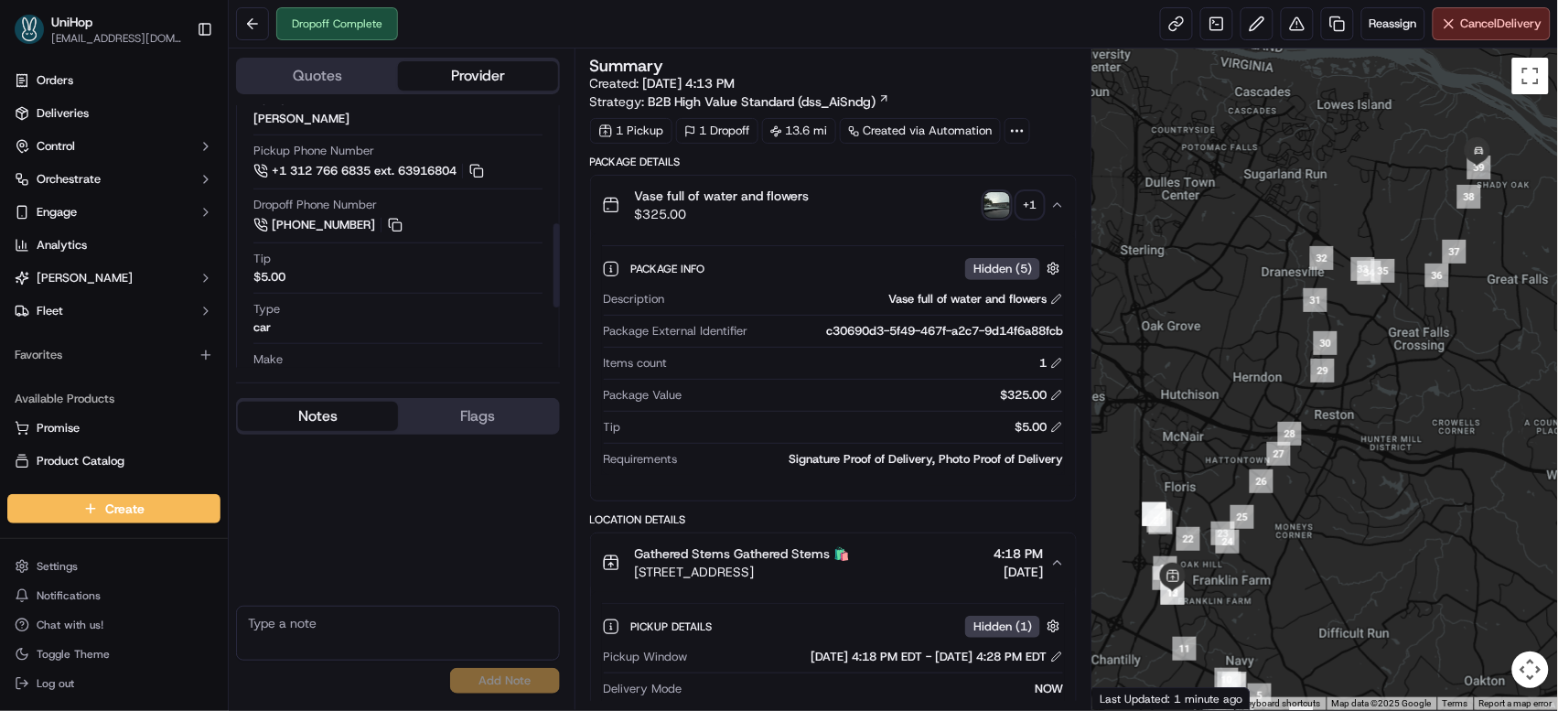
click at [431, 420] on button "Flags" at bounding box center [478, 416] width 160 height 29
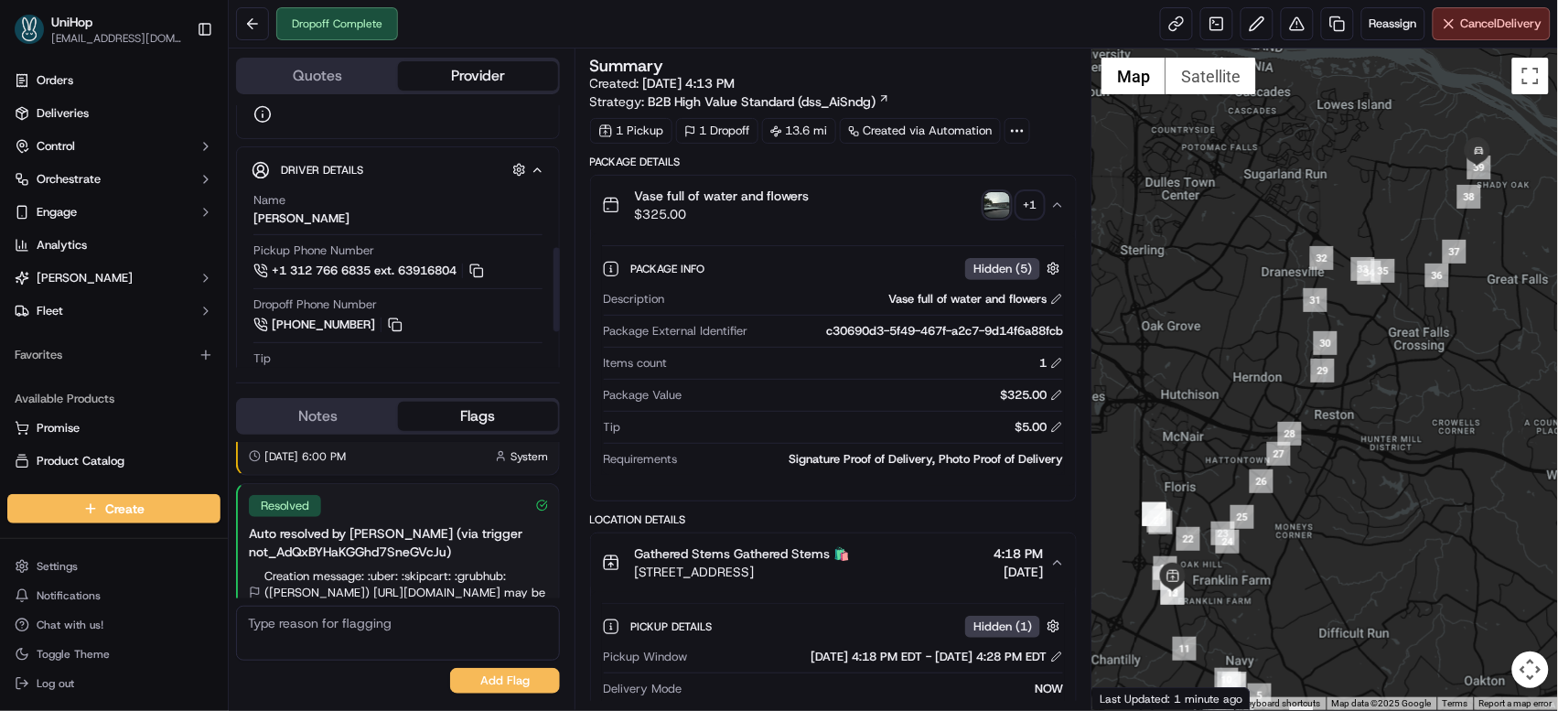
scroll to position [449, 0]
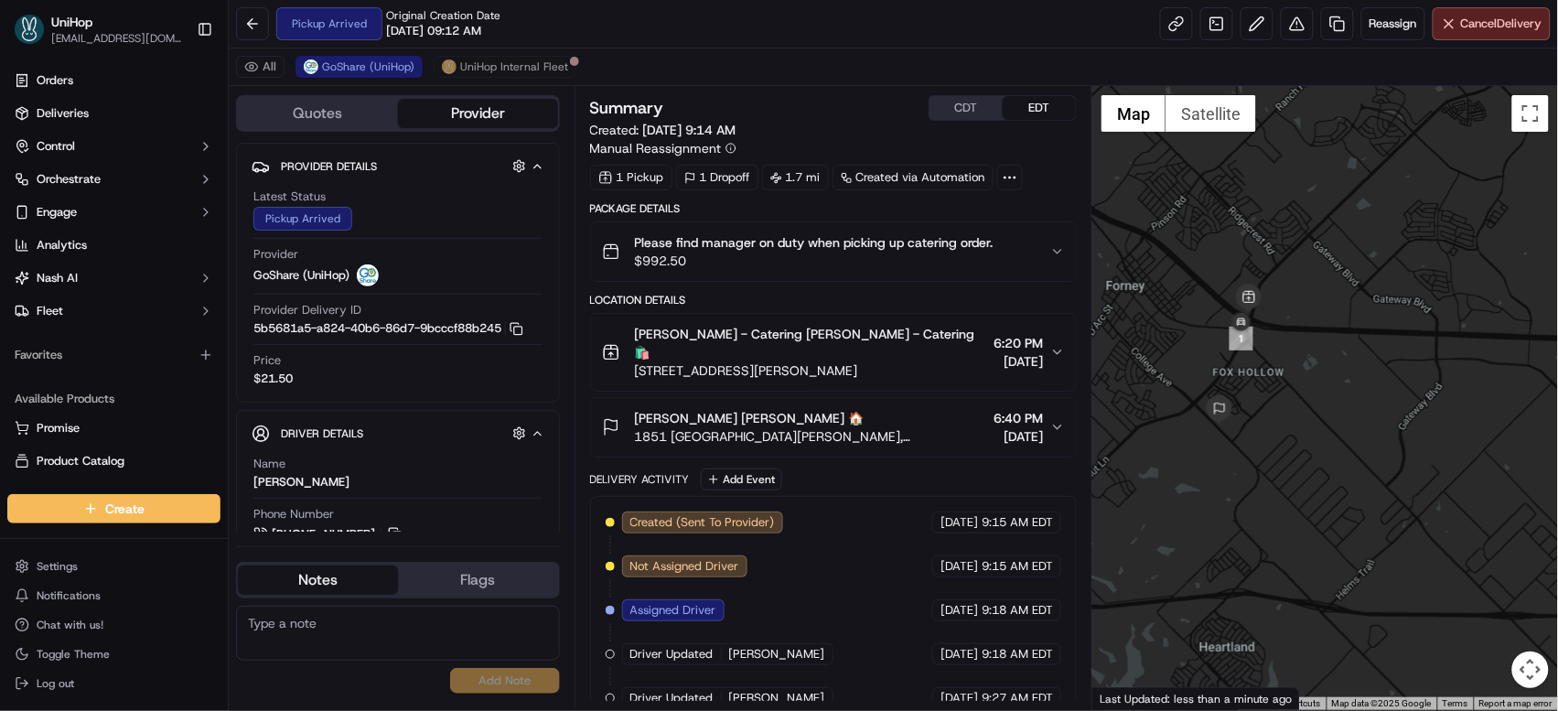
drag, startPoint x: 1277, startPoint y: 393, endPoint x: 1274, endPoint y: 455, distance: 61.3
click at [1274, 455] on div at bounding box center [1325, 398] width 466 height 624
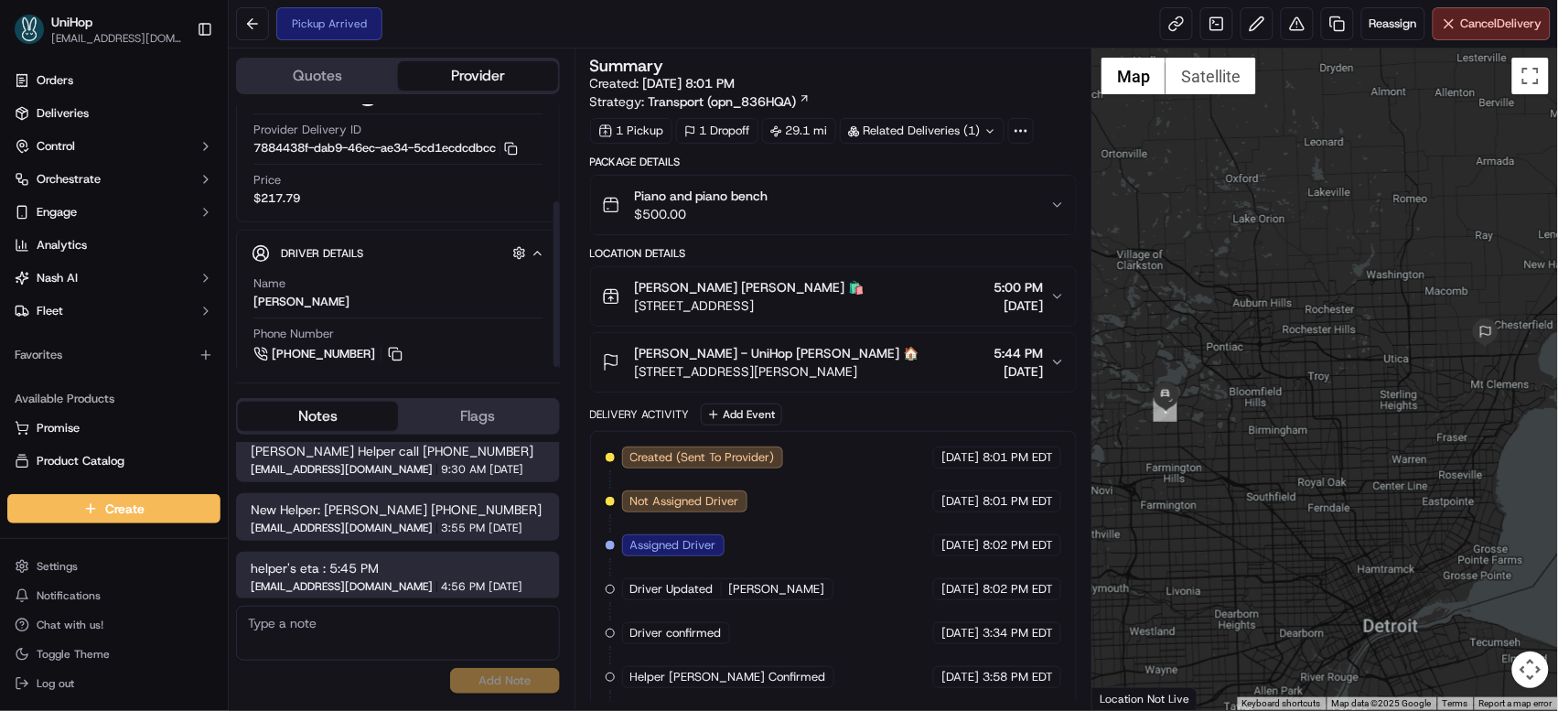
scroll to position [152, 0]
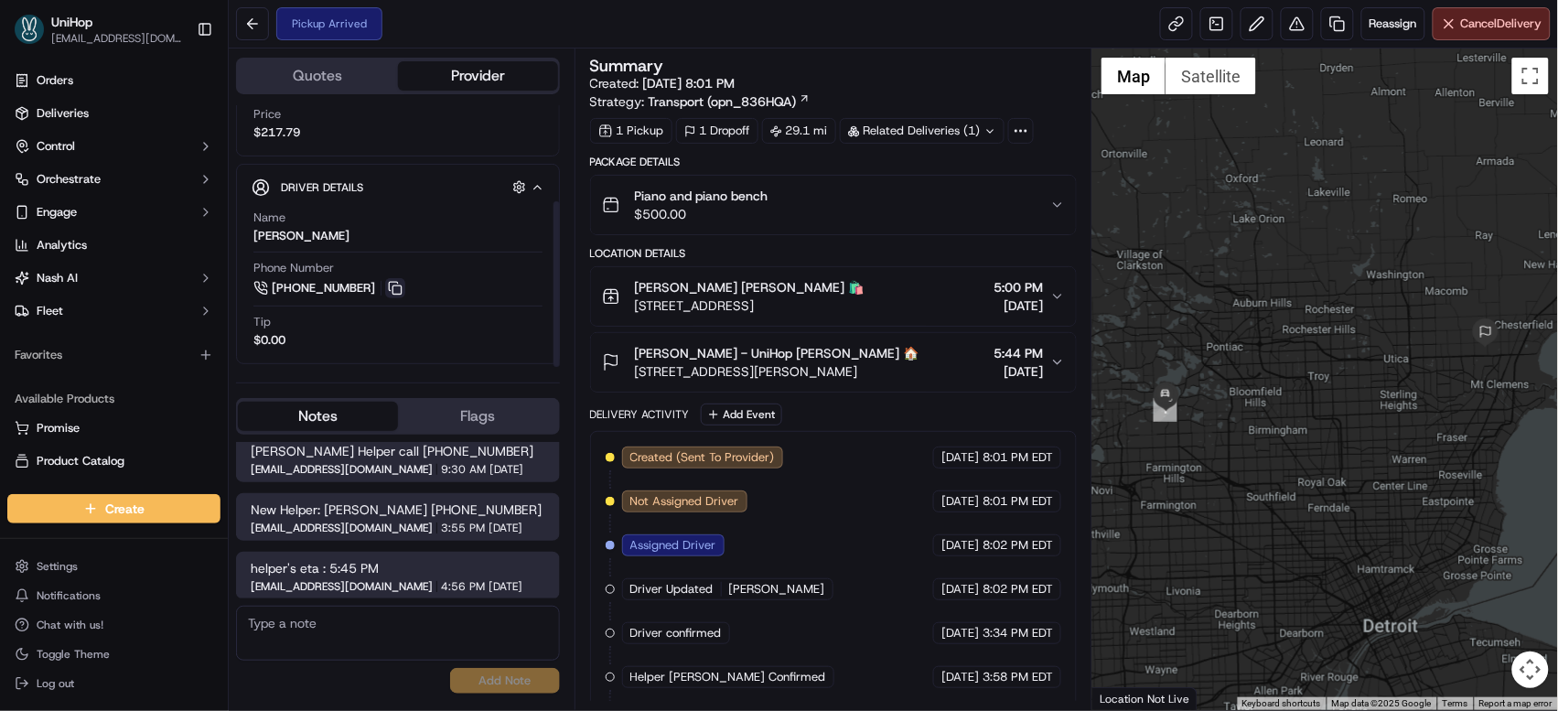
click at [391, 284] on button at bounding box center [395, 288] width 20 height 20
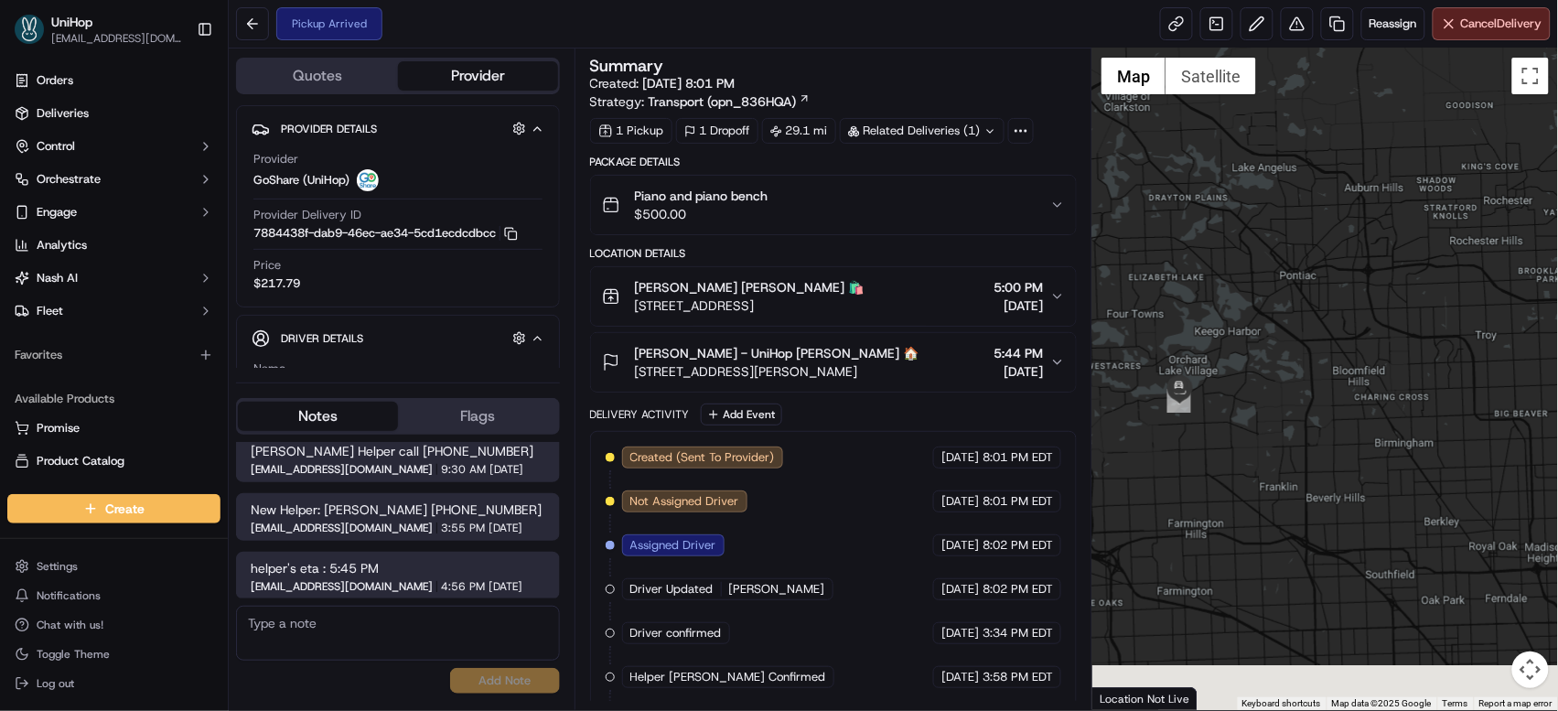
drag, startPoint x: 1189, startPoint y: 380, endPoint x: 1264, endPoint y: 303, distance: 108.0
click at [1264, 303] on div at bounding box center [1325, 378] width 466 height 661
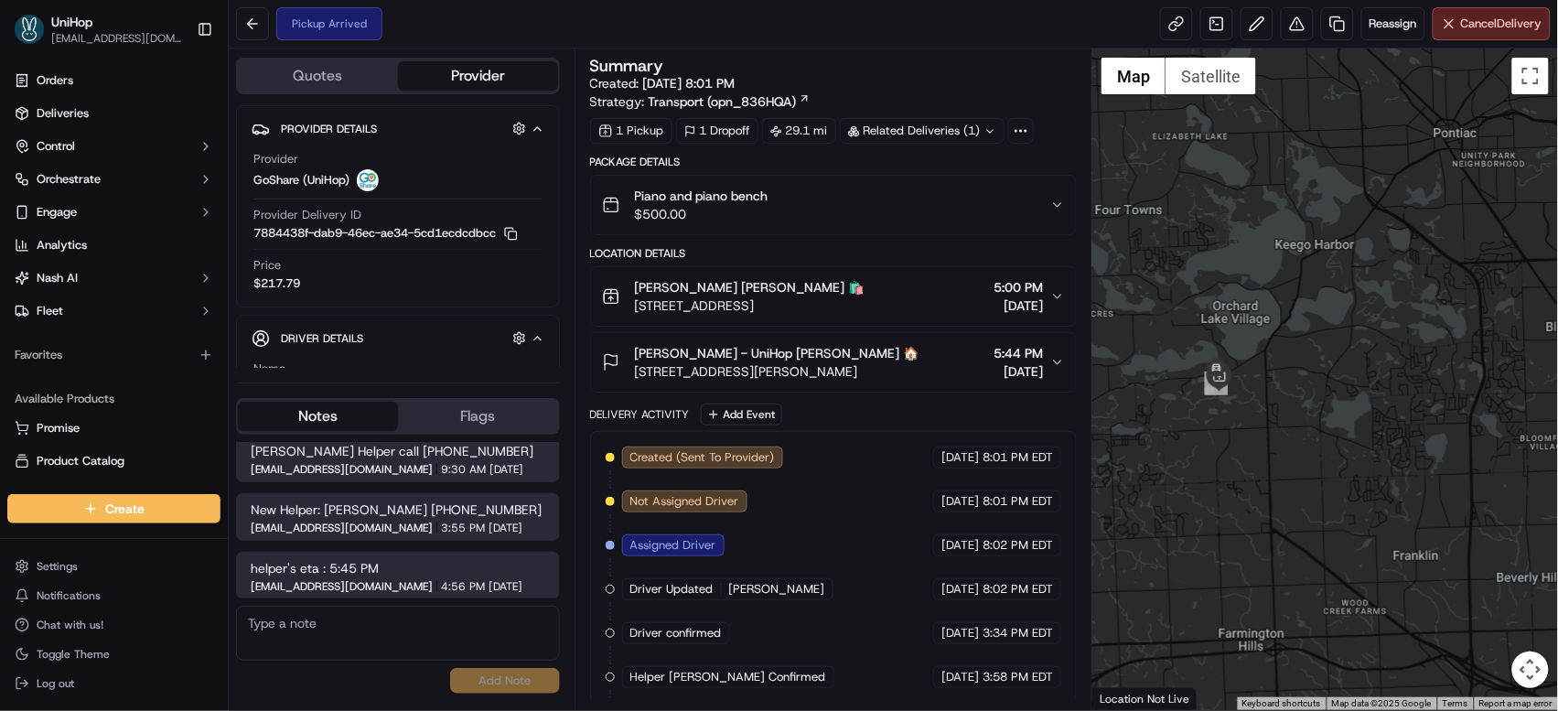
drag, startPoint x: 1211, startPoint y: 409, endPoint x: 1281, endPoint y: 405, distance: 70.5
click at [1281, 405] on div at bounding box center [1325, 378] width 466 height 661
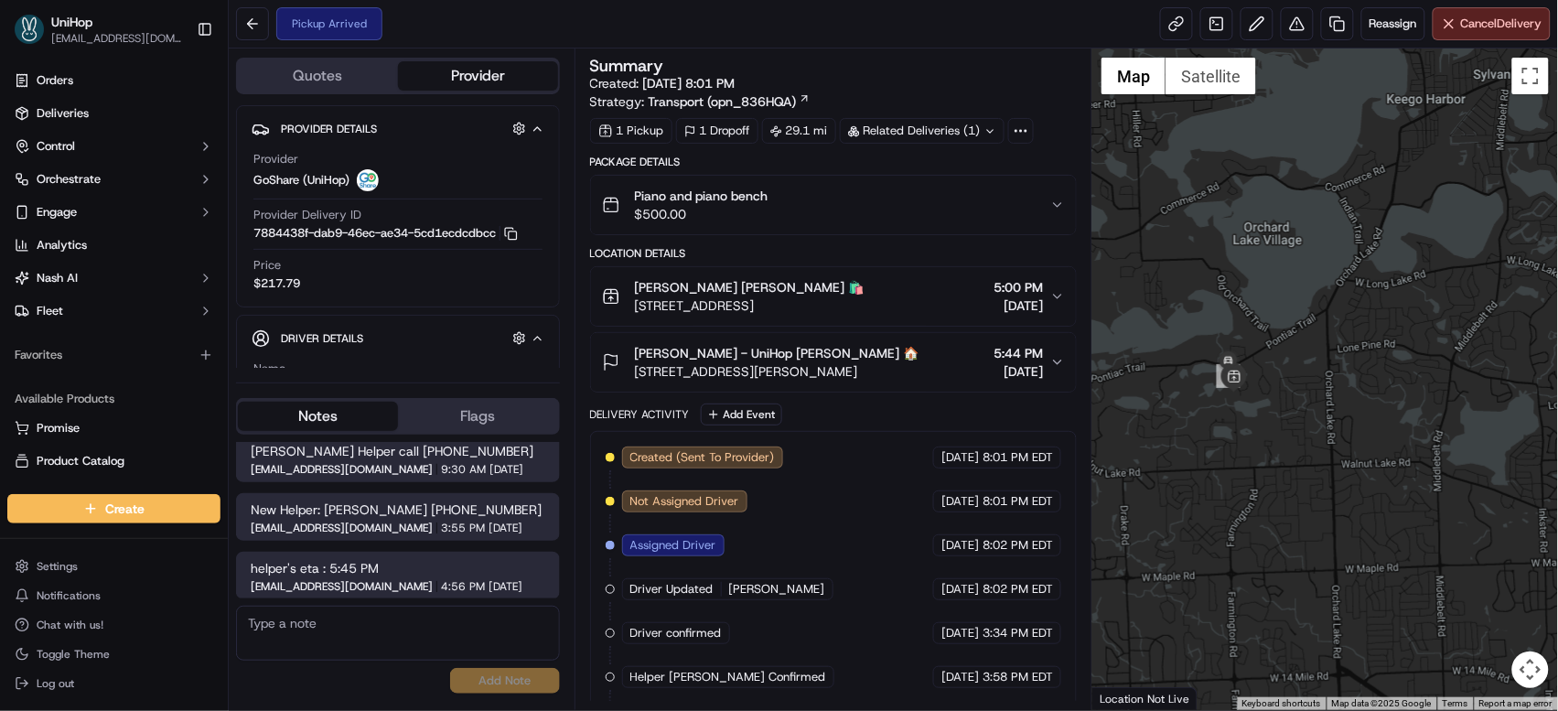
drag, startPoint x: 1261, startPoint y: 382, endPoint x: 1342, endPoint y: 401, distance: 82.5
click at [1345, 405] on div at bounding box center [1325, 378] width 466 height 661
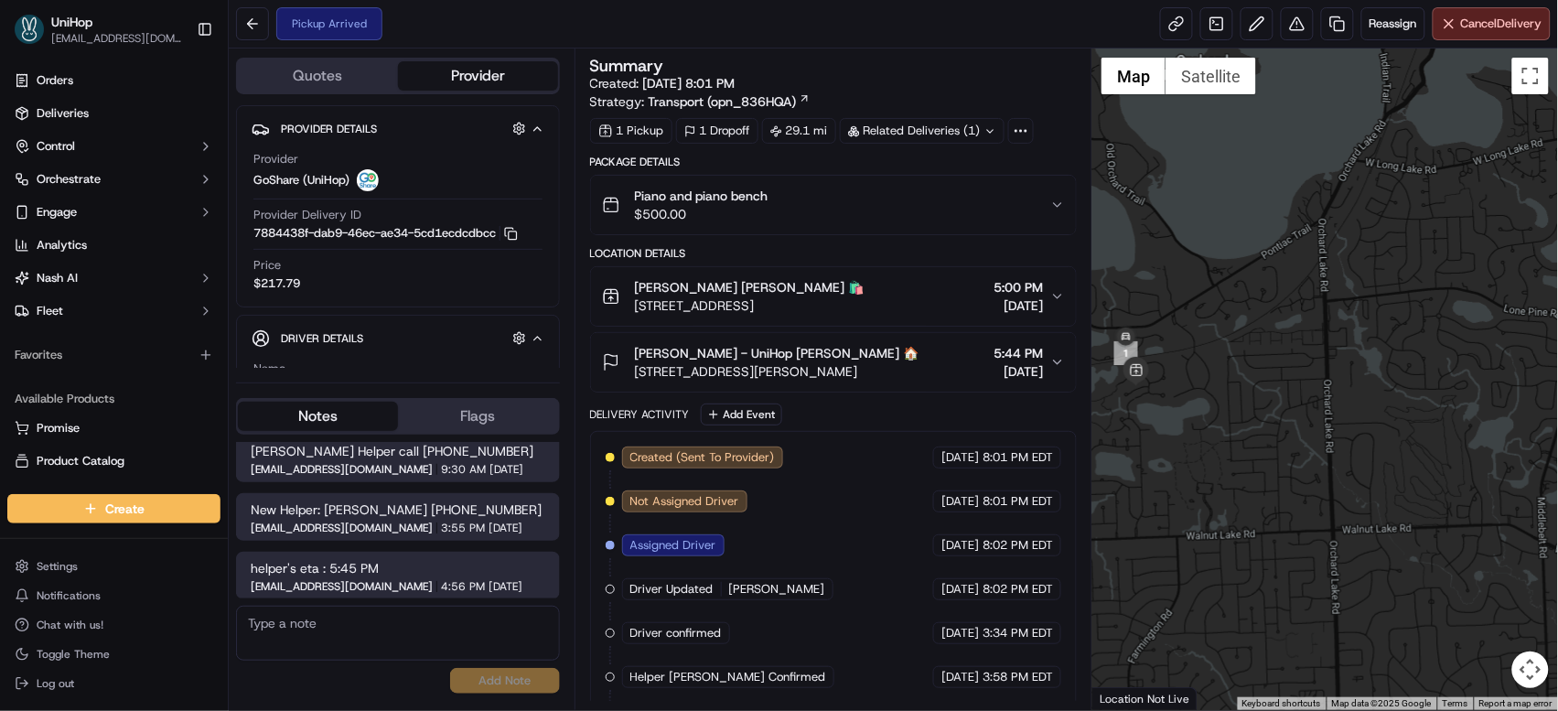
drag, startPoint x: 1234, startPoint y: 390, endPoint x: 1317, endPoint y: 385, distance: 83.4
click at [1317, 385] on div at bounding box center [1325, 378] width 466 height 661
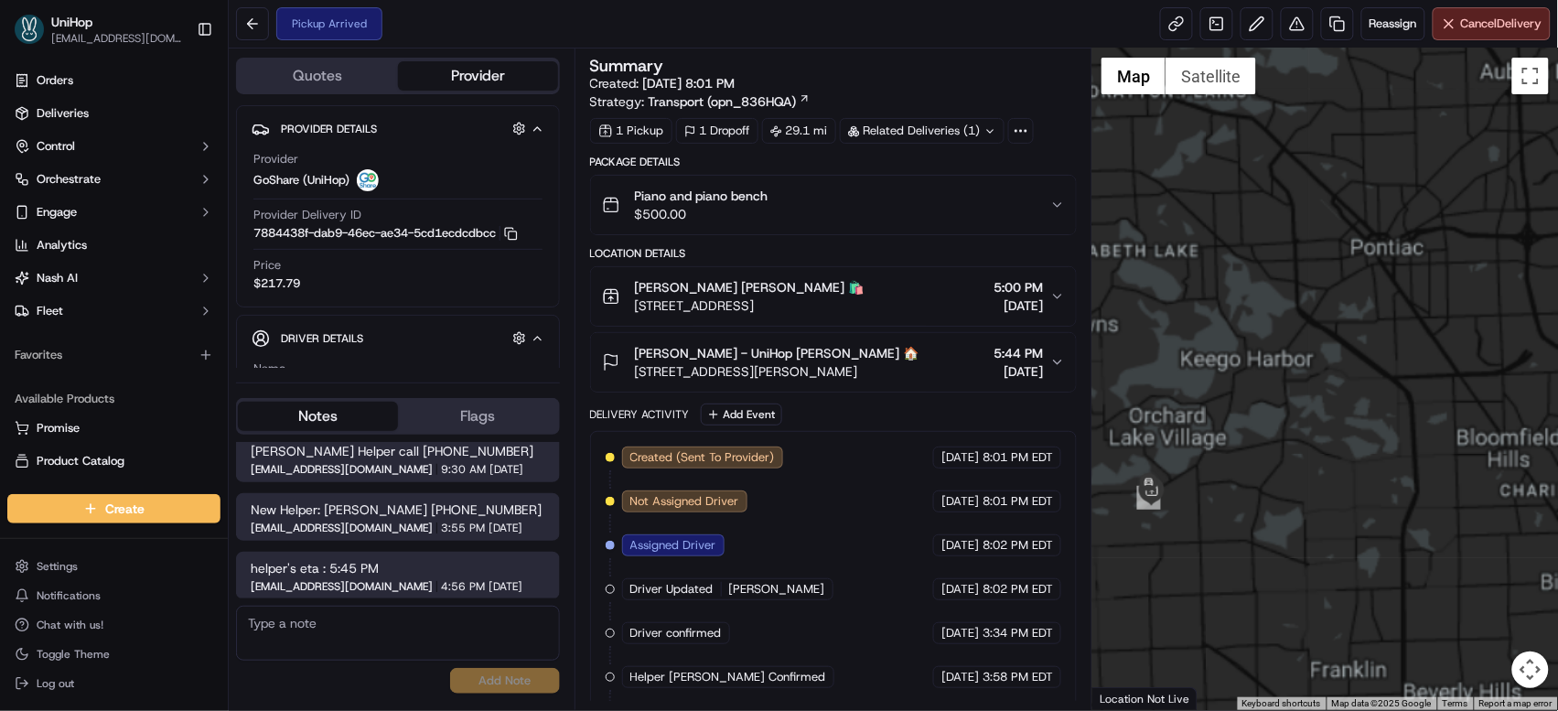
click at [1208, 367] on div at bounding box center [1325, 378] width 466 height 661
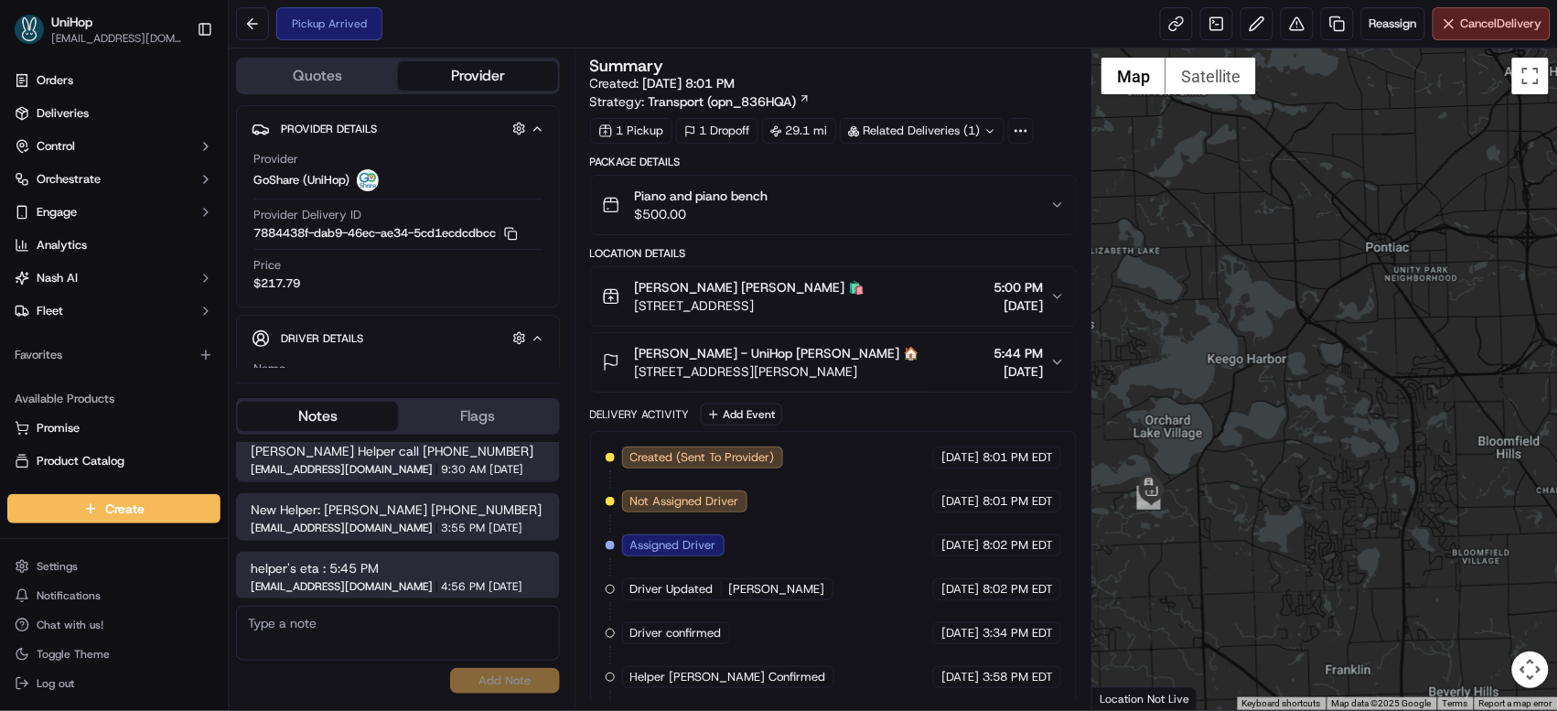
click at [1174, 381] on div at bounding box center [1325, 378] width 466 height 661
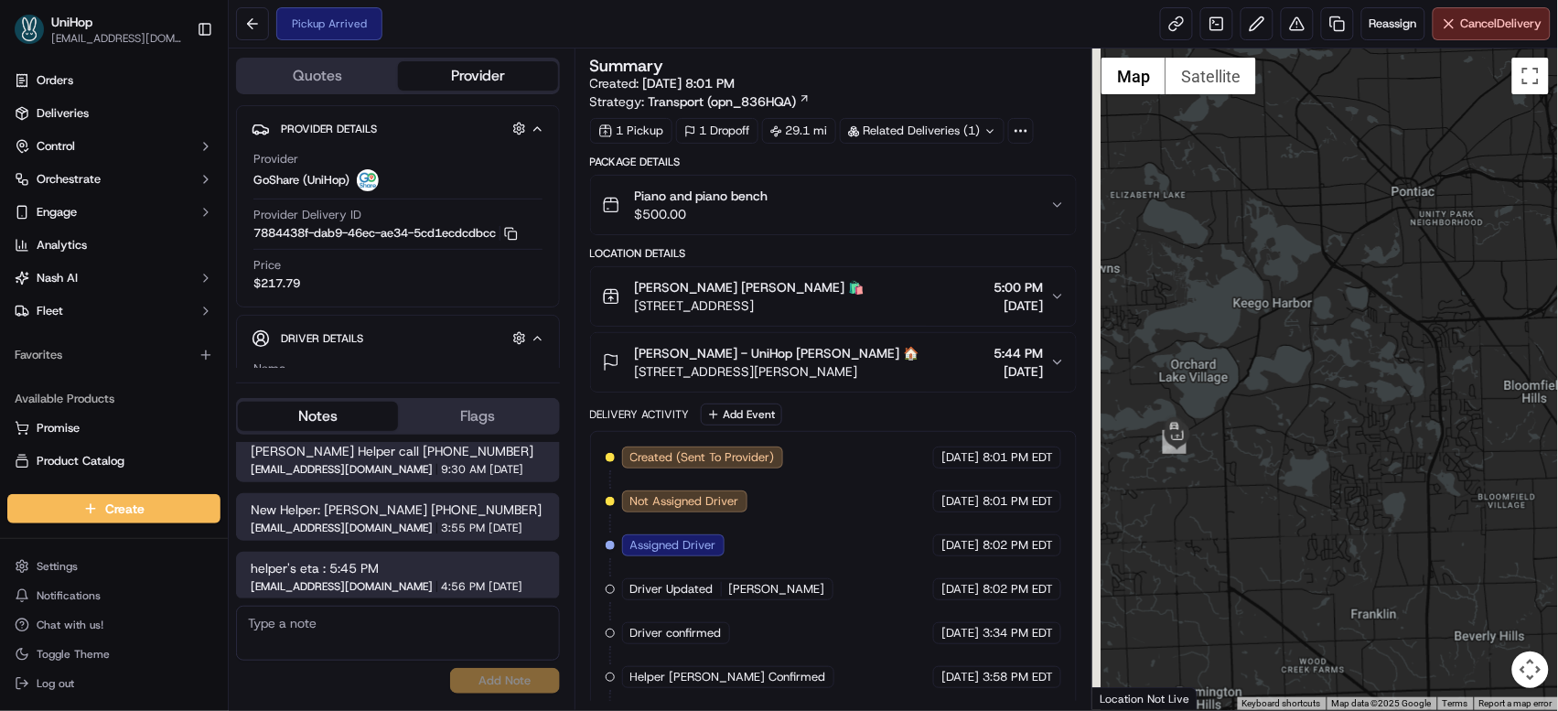
drag, startPoint x: 1166, startPoint y: 429, endPoint x: 1192, endPoint y: 373, distance: 61.4
click at [1192, 373] on div at bounding box center [1325, 378] width 466 height 661
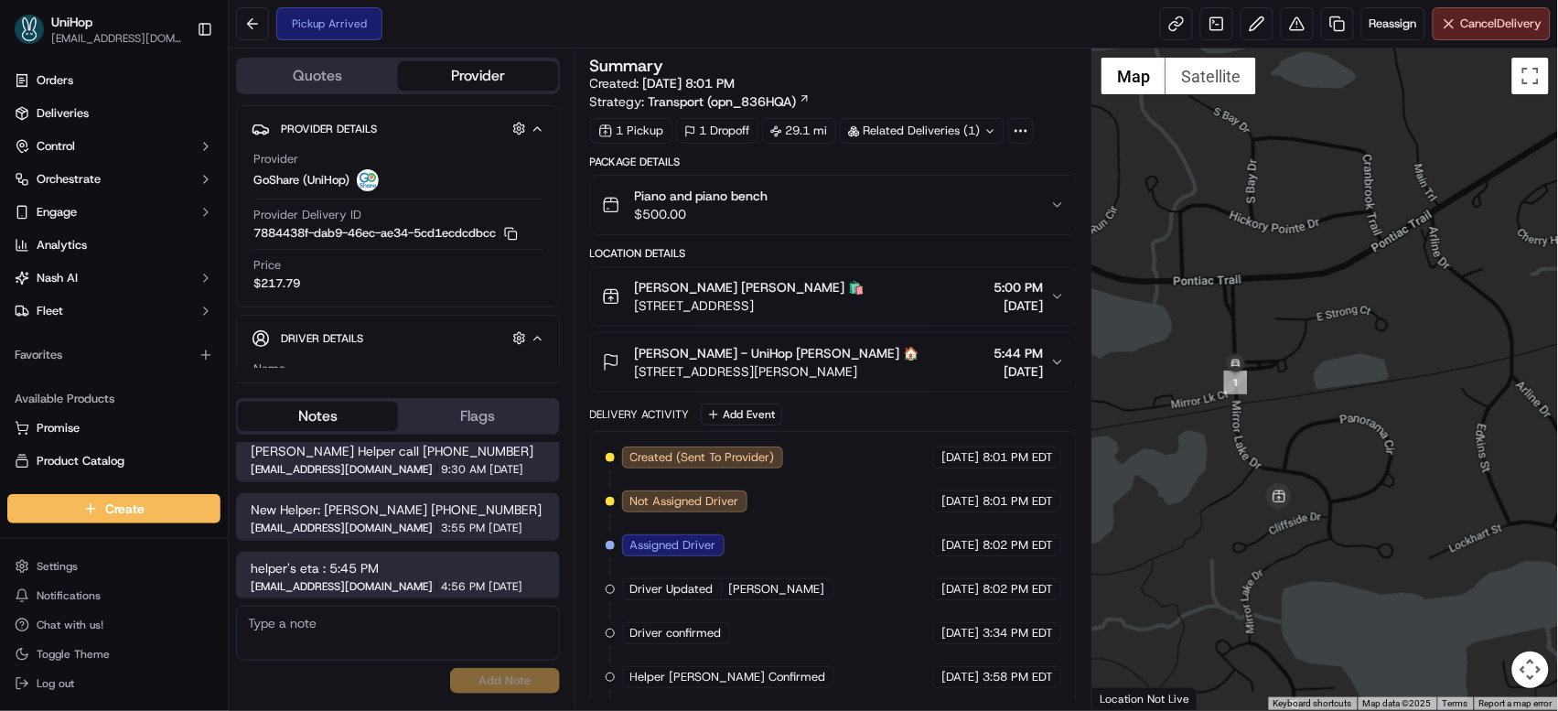
drag, startPoint x: 1198, startPoint y: 483, endPoint x: 1180, endPoint y: 407, distance: 78.1
click at [1180, 407] on div at bounding box center [1325, 378] width 466 height 661
